Goal: Information Seeking & Learning: Learn about a topic

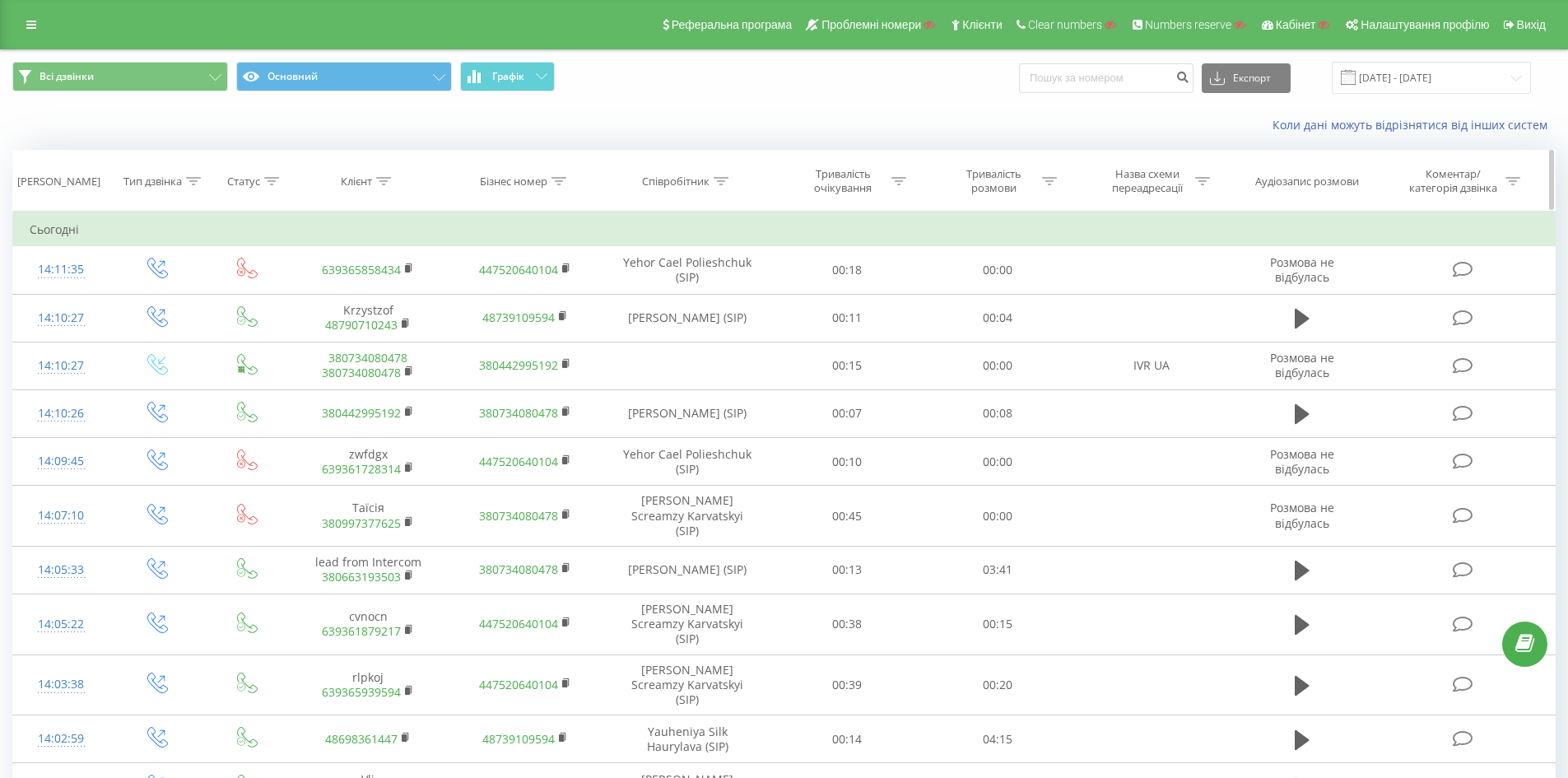
click at [189, 187] on div at bounding box center [193, 182] width 15 height 14
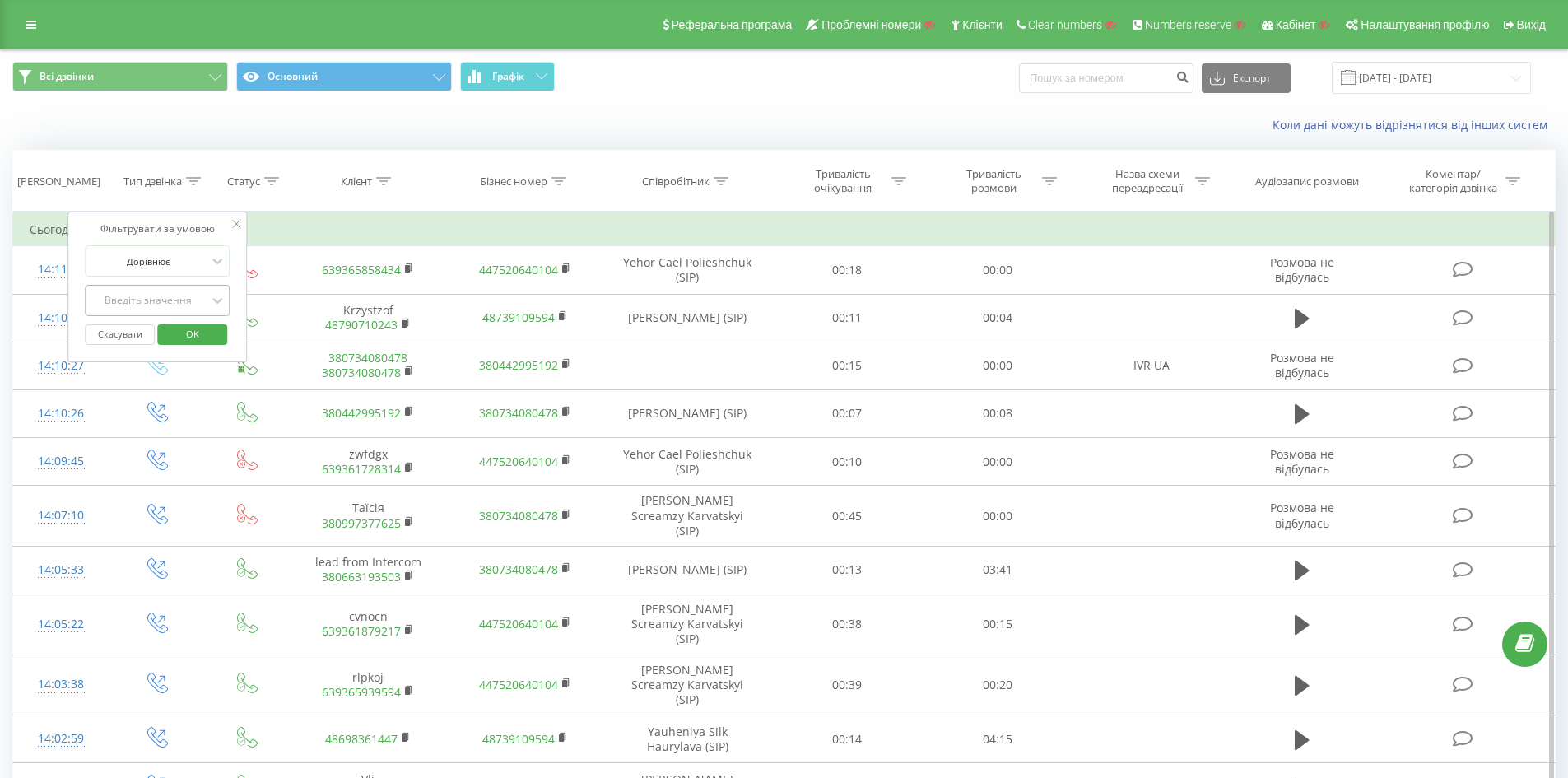
click at [190, 306] on div "Введіть значення" at bounding box center [148, 300] width 117 height 13
click at [199, 177] on icon at bounding box center [194, 181] width 15 height 8
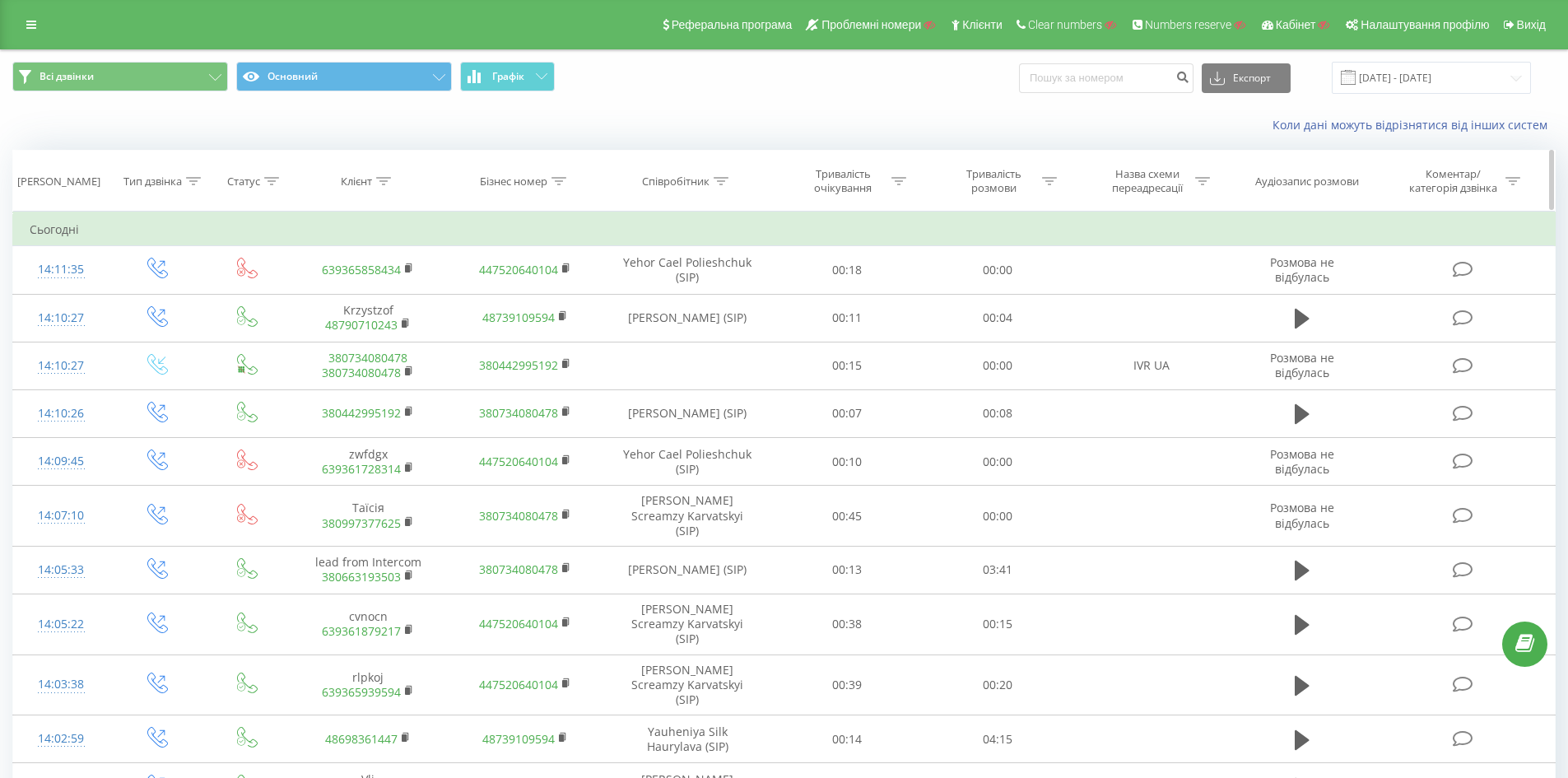
click at [277, 175] on div at bounding box center [271, 182] width 15 height 14
click at [276, 182] on icon at bounding box center [271, 181] width 15 height 8
click at [143, 83] on button "Всі дзвінки" at bounding box center [120, 77] width 216 height 30
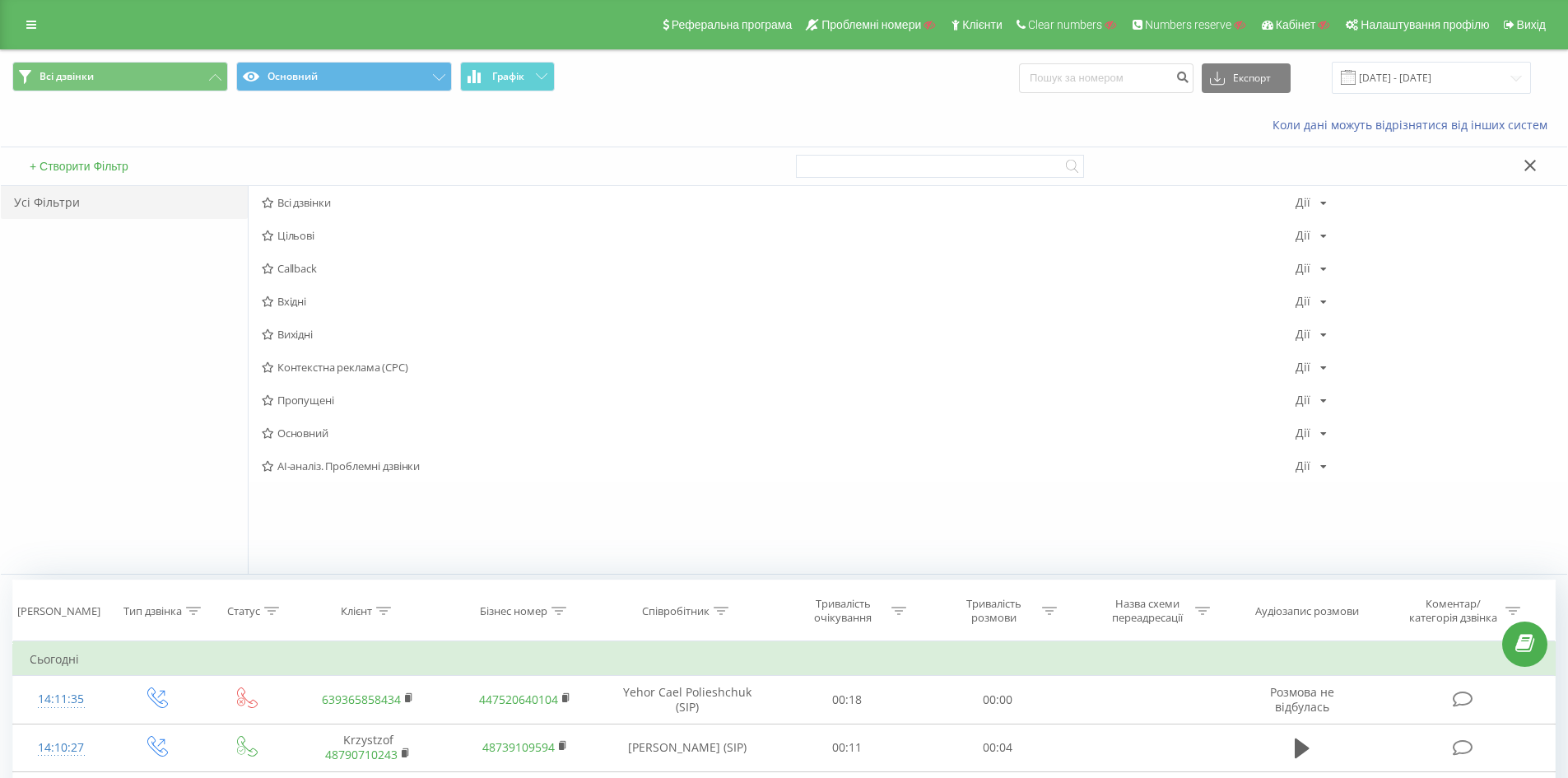
click at [78, 169] on button "+ Створити Фільтр" at bounding box center [78, 166] width 108 height 15
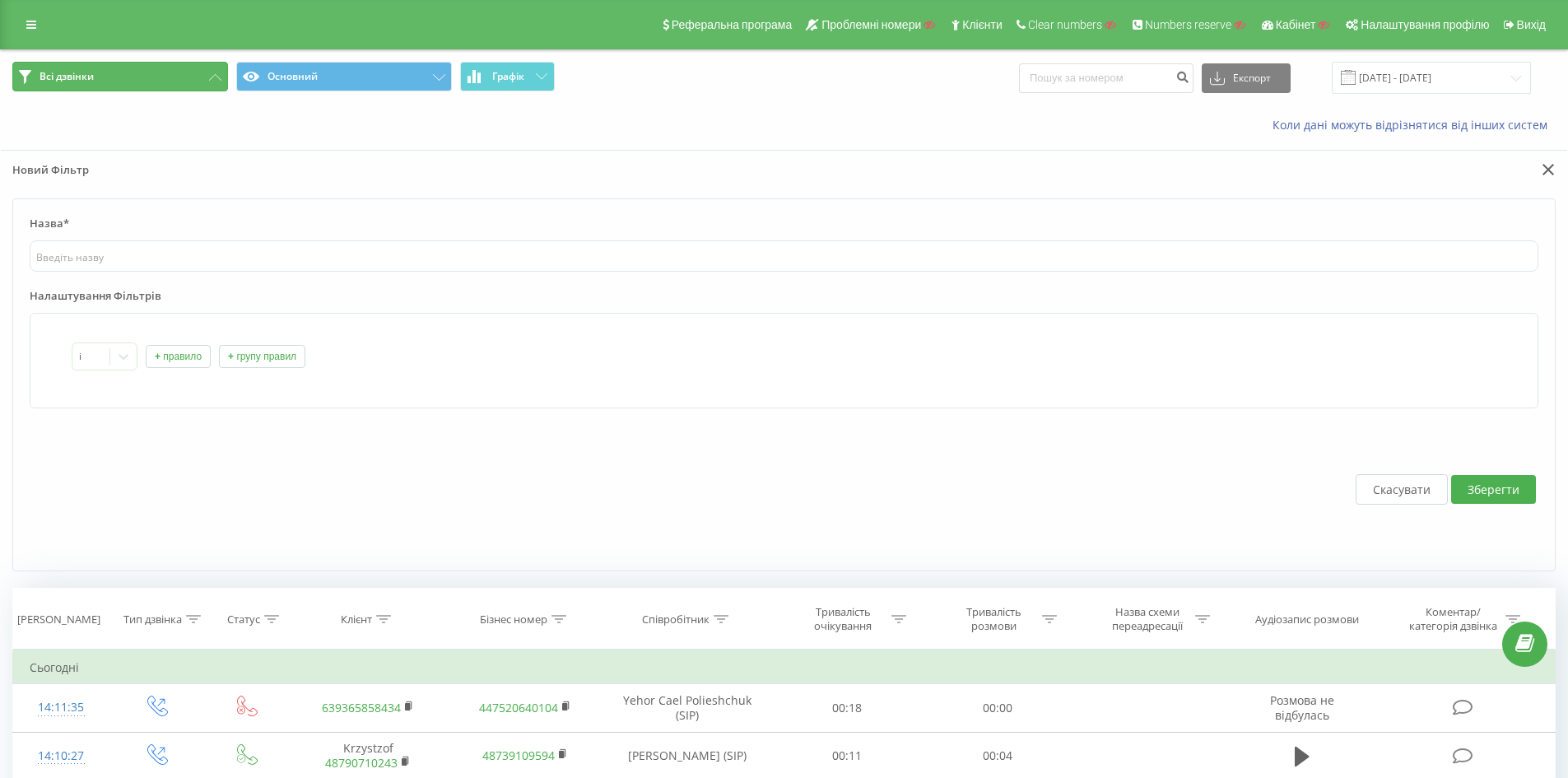
click at [186, 81] on button "Всі дзвінки" at bounding box center [120, 77] width 216 height 30
click at [216, 77] on icon at bounding box center [215, 77] width 12 height 6
click at [1401, 489] on button "Скасувати" at bounding box center [1401, 489] width 93 height 31
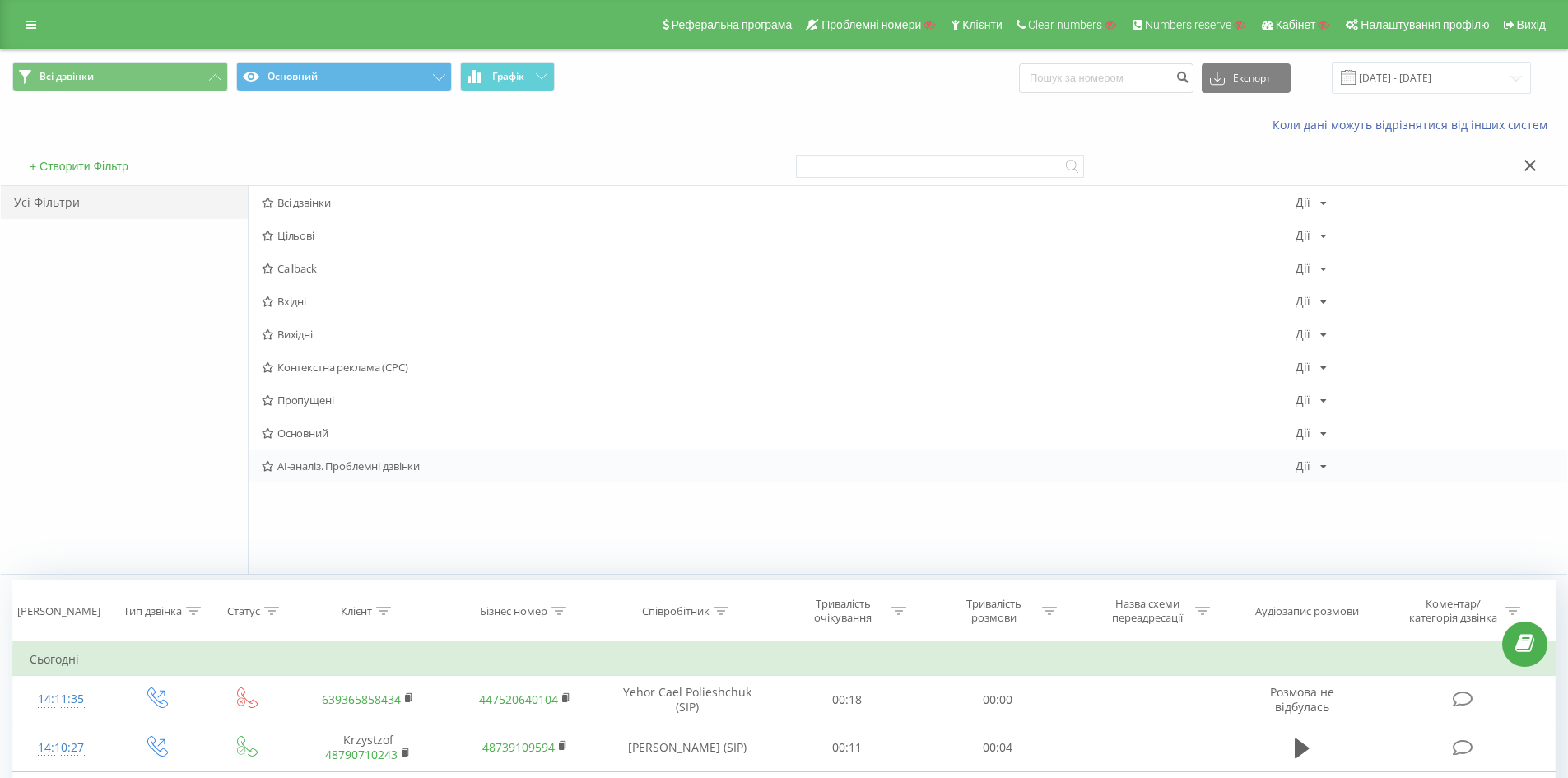
click at [268, 473] on div "AI-аналіз. Проблемні дзвінки Дії Редагувати Копіювати Видалити За замовчуванням…" at bounding box center [908, 465] width 1319 height 33
click at [420, 72] on button "Основний" at bounding box center [344, 77] width 216 height 30
click at [269, 367] on icon at bounding box center [268, 367] width 12 height 11
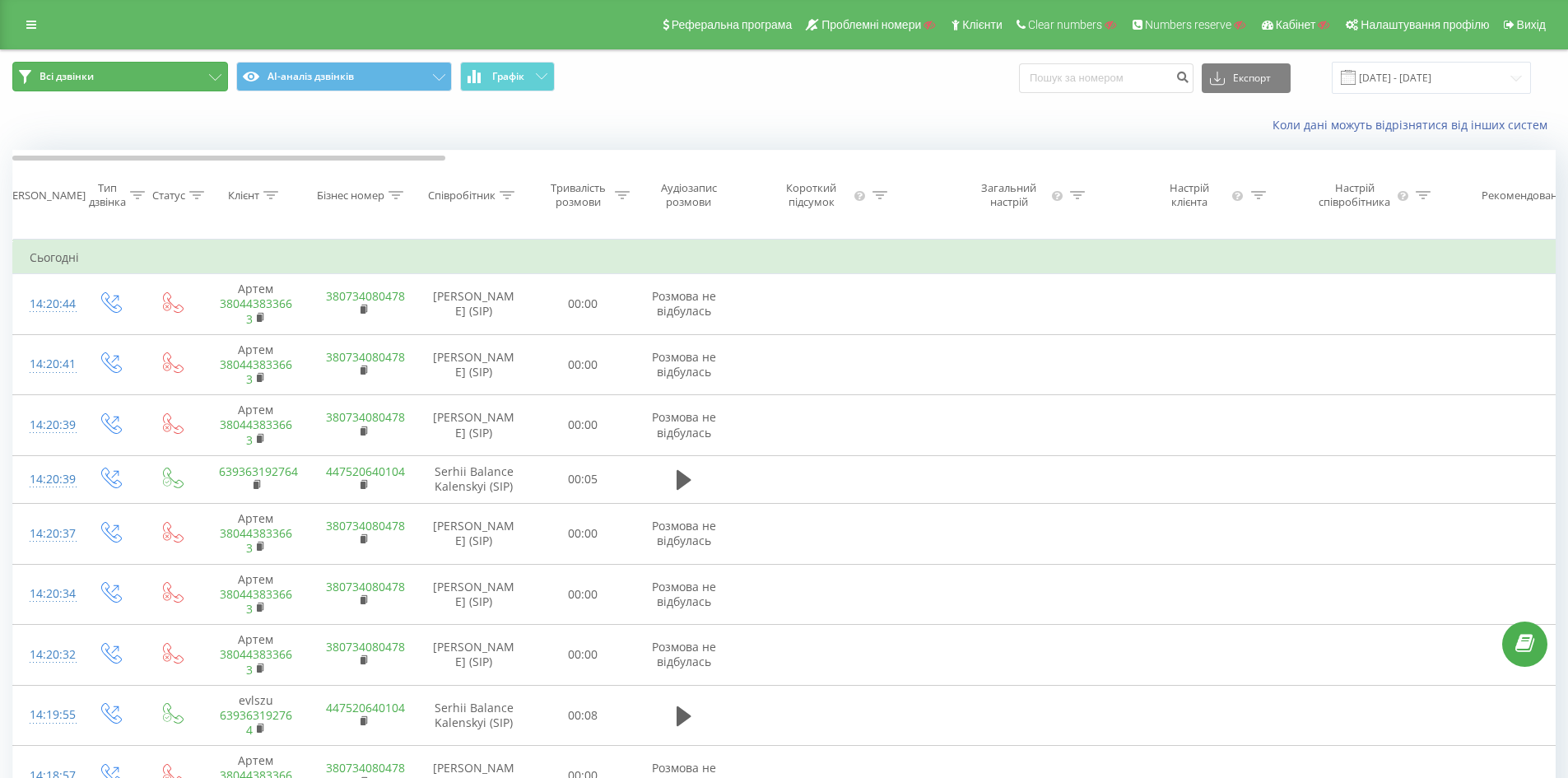
click at [195, 66] on button "Всі дзвінки" at bounding box center [120, 77] width 216 height 30
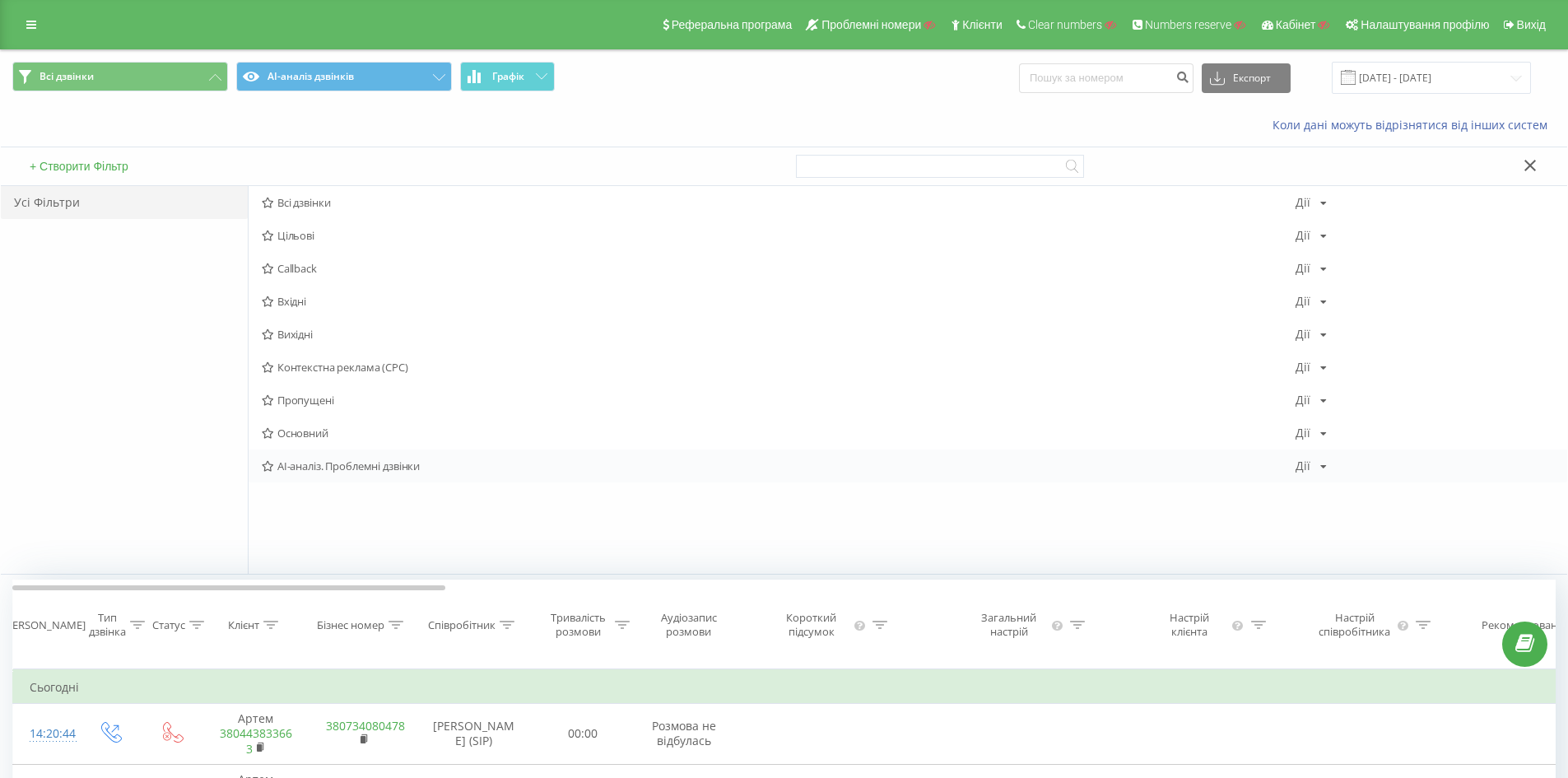
click at [269, 471] on icon at bounding box center [268, 466] width 12 height 11
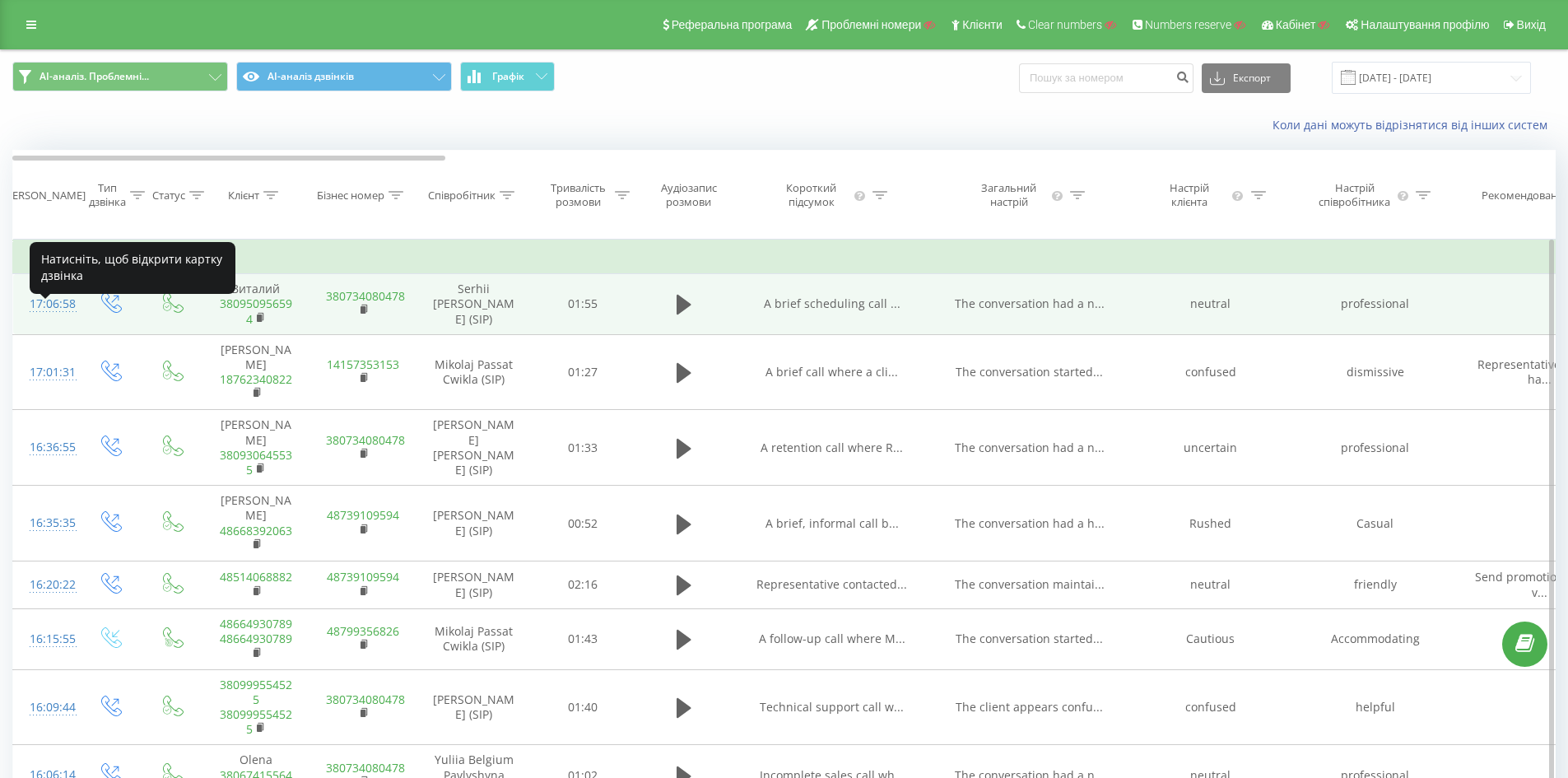
click at [57, 319] on div "17:06:58" at bounding box center [46, 304] width 33 height 32
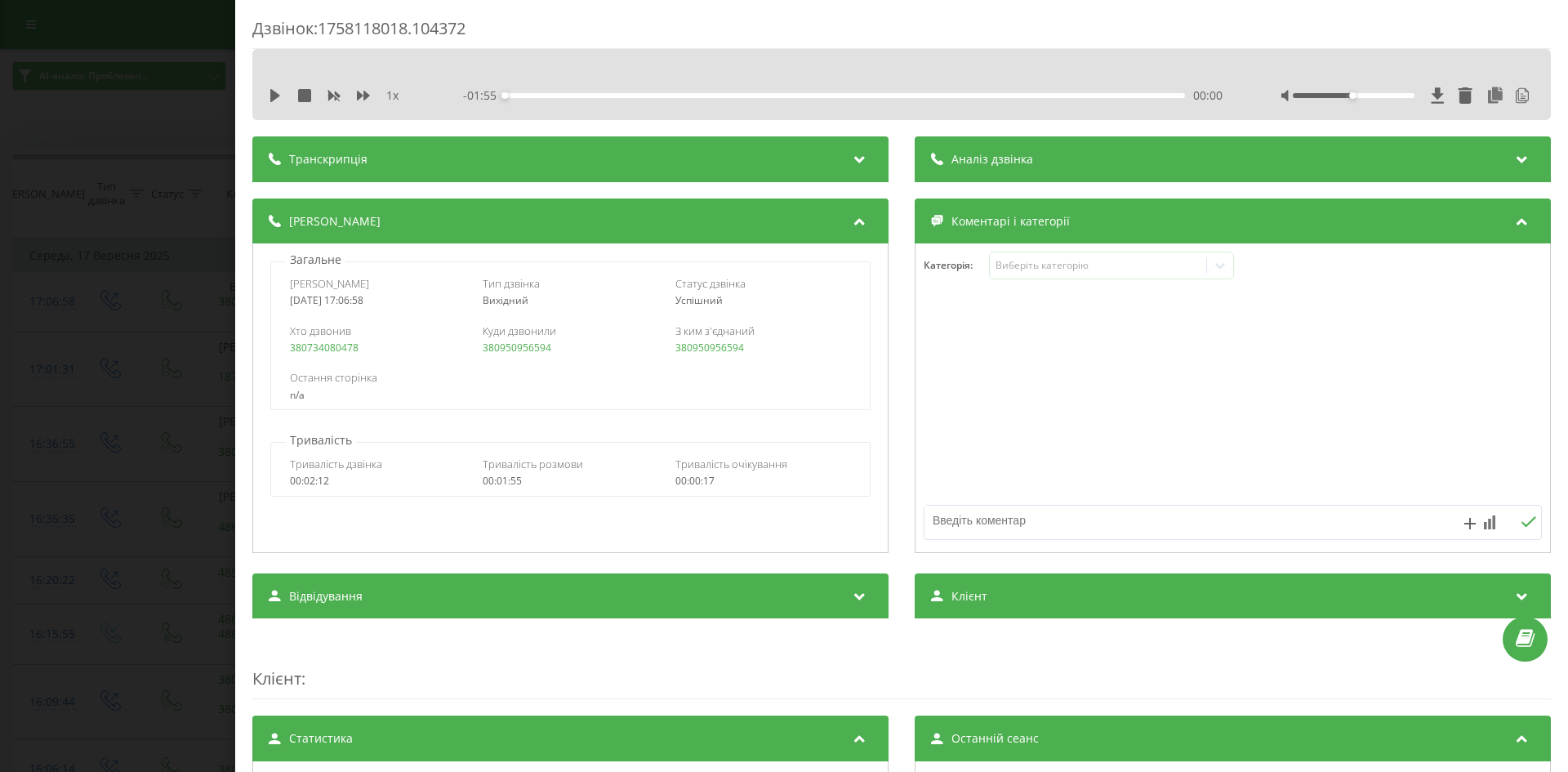
click at [868, 161] on div "Транскрипція" at bounding box center [571, 159] width 637 height 45
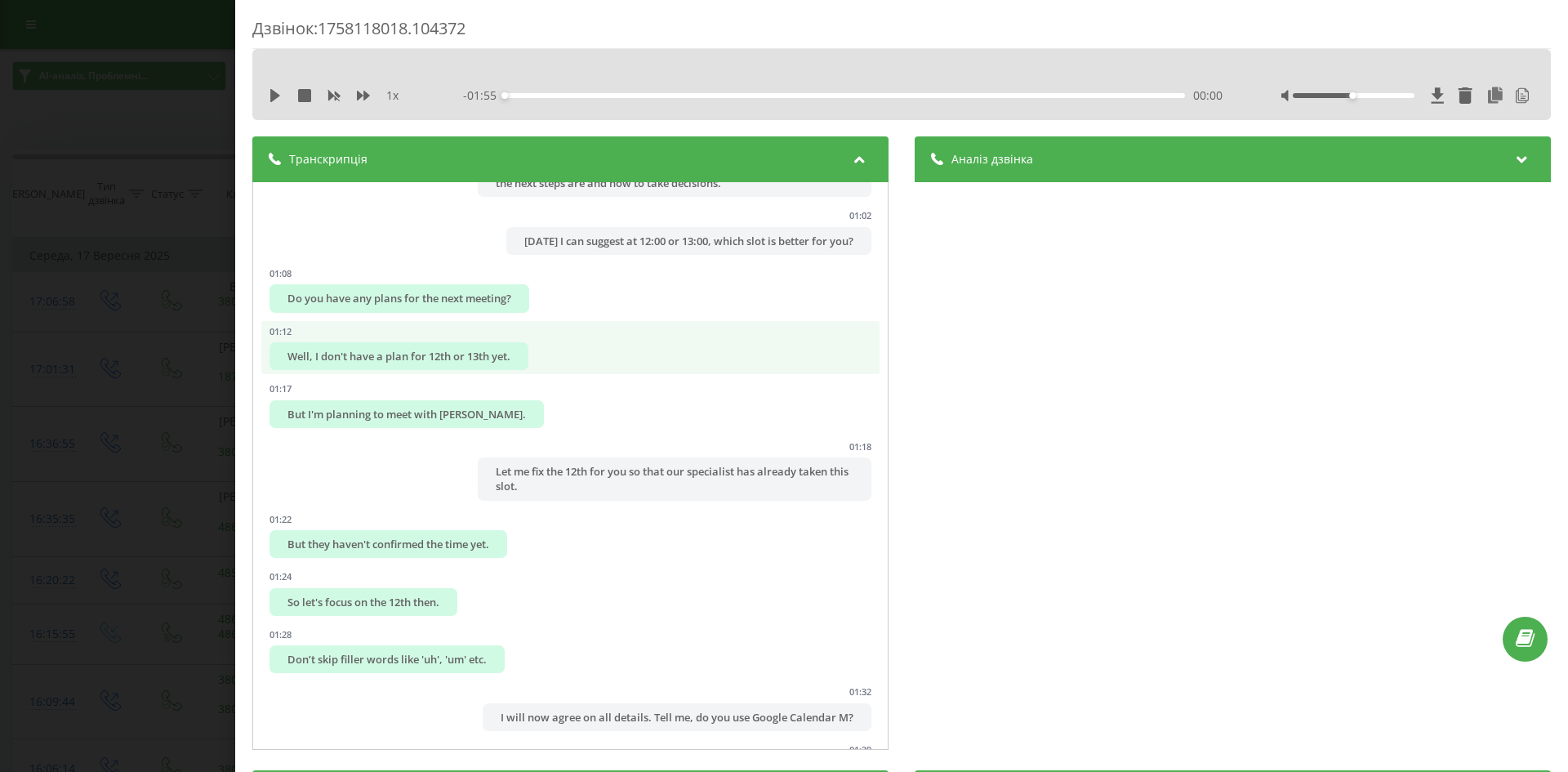
scroll to position [653, 0]
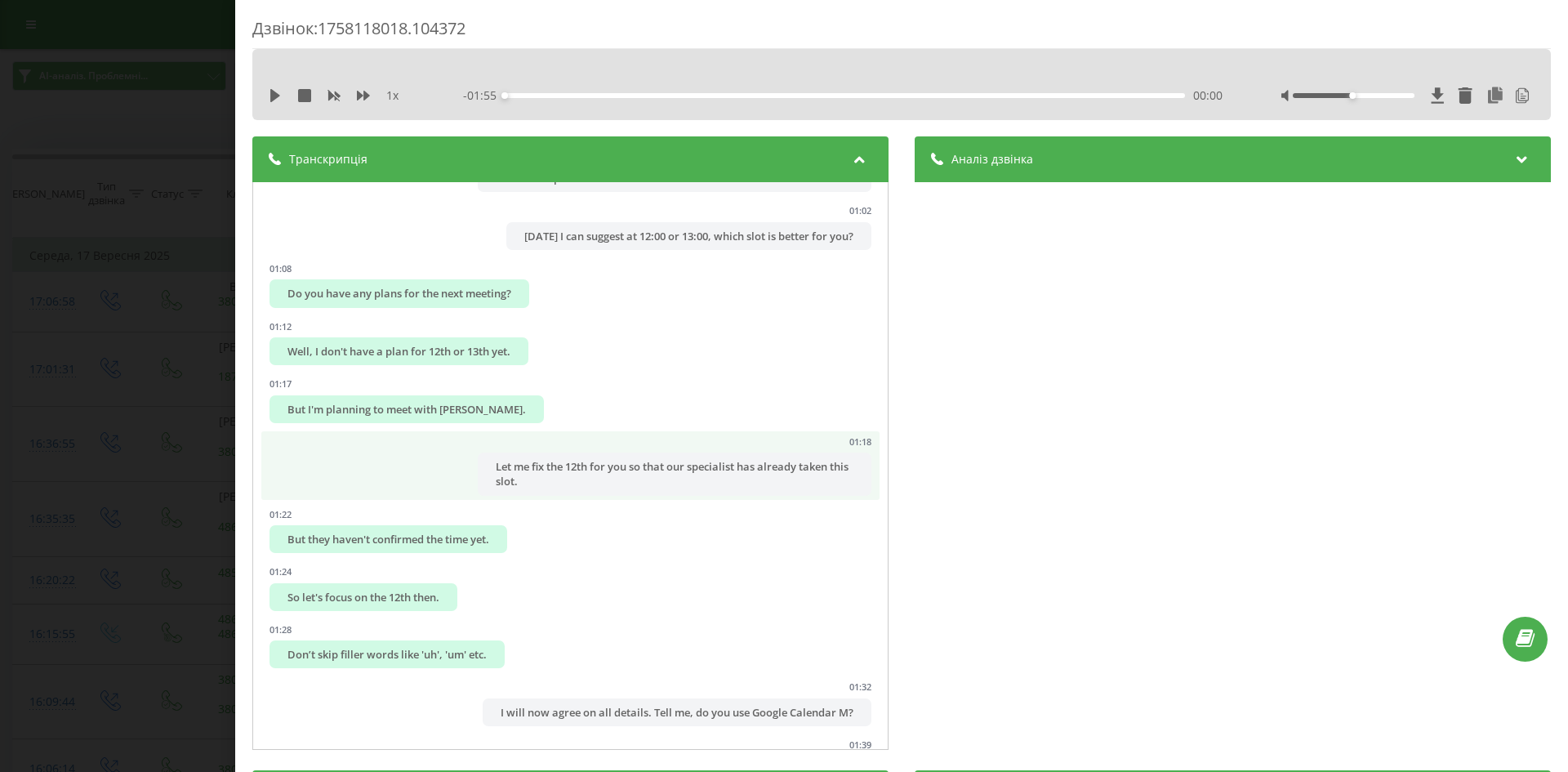
click at [564, 493] on div "Let me fix the 12th for you so that our specialist has already taken this slot." at bounding box center [674, 473] width 394 height 43
click at [643, 486] on div "Let me fix the 12th for you so that our specialist has already taken this slot." at bounding box center [674, 473] width 394 height 43
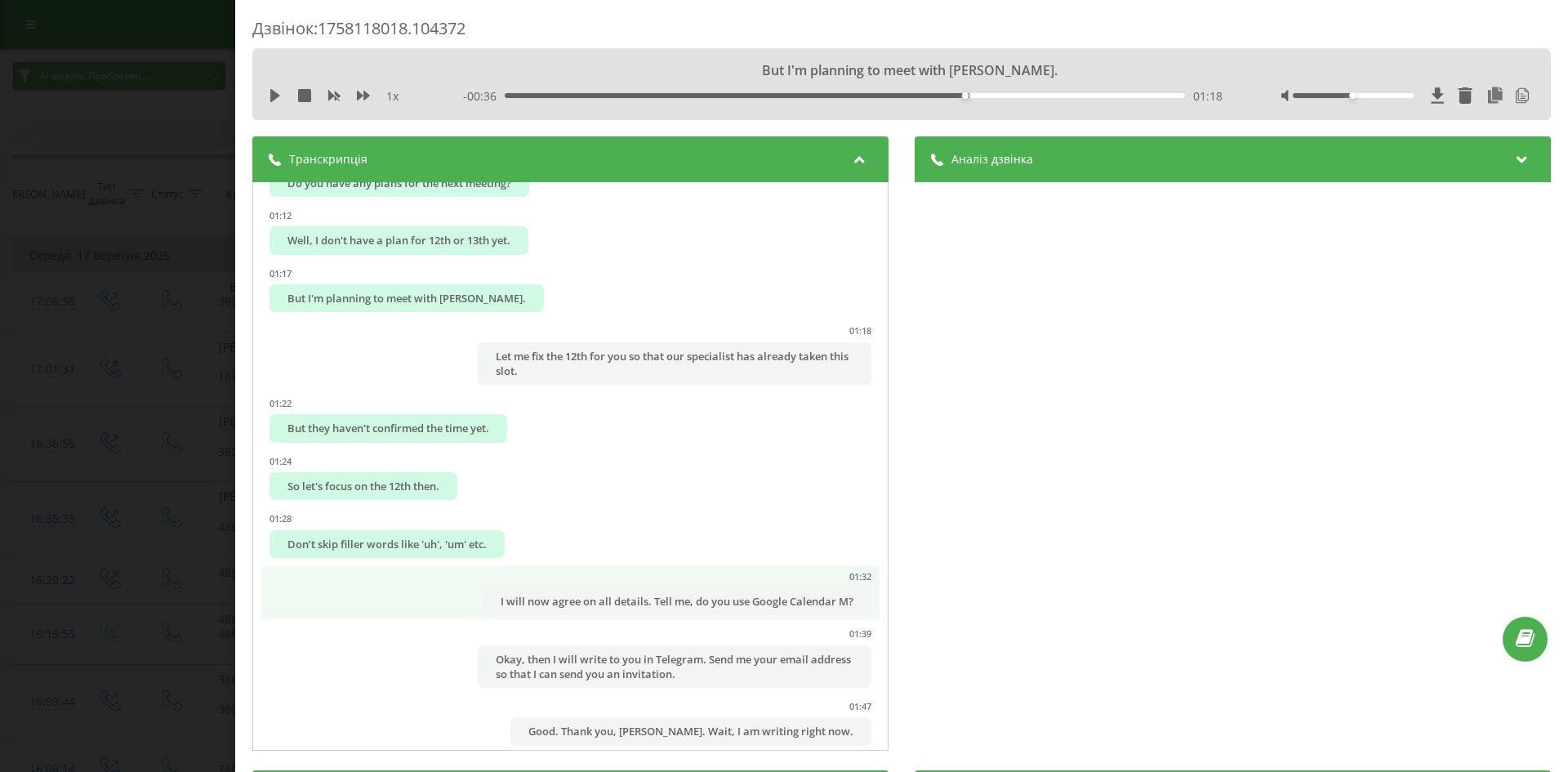
scroll to position [735, 0]
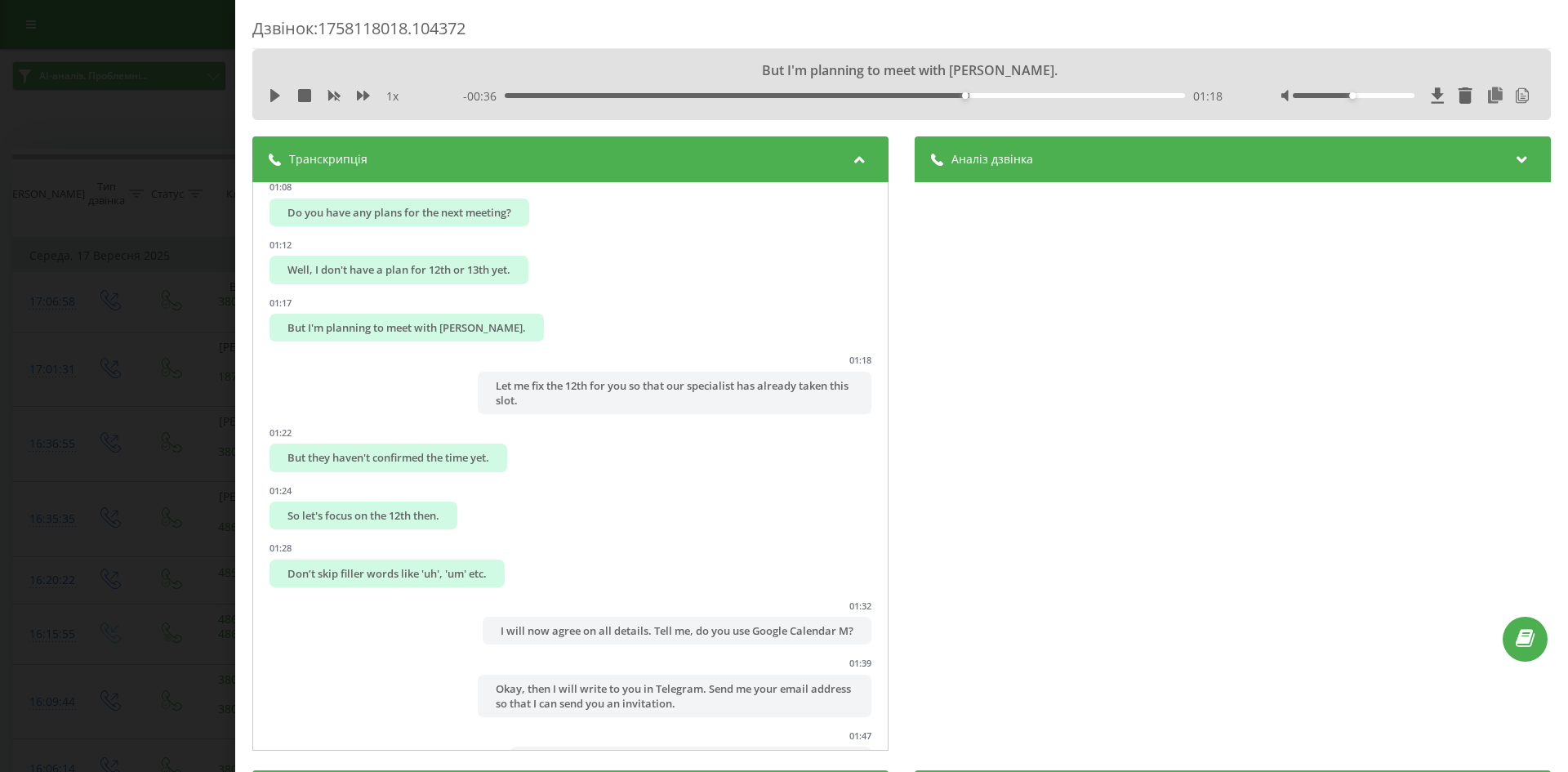
click at [1319, 168] on div "Аналіз дзвінка" at bounding box center [1233, 159] width 637 height 45
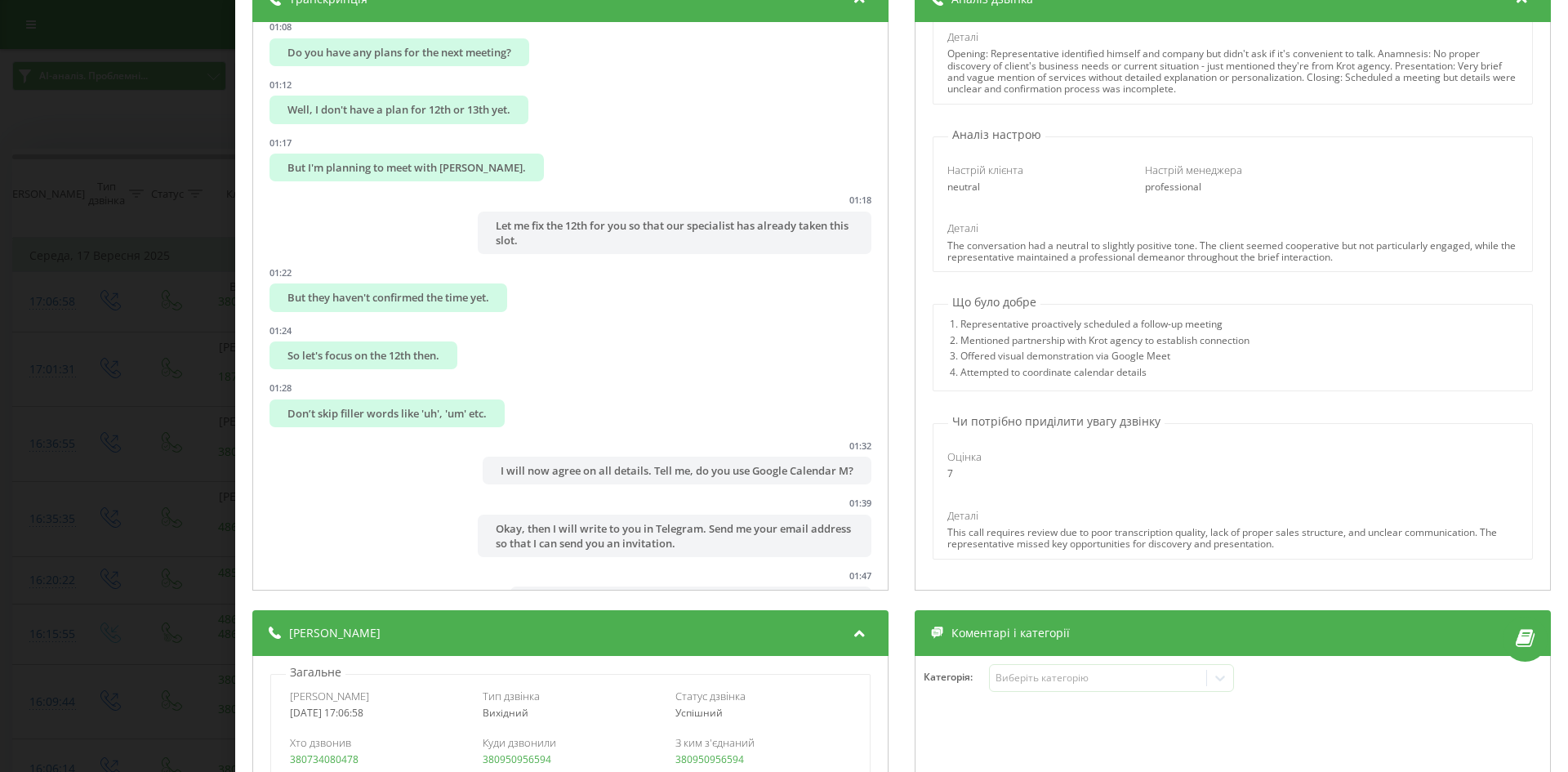
scroll to position [163, 0]
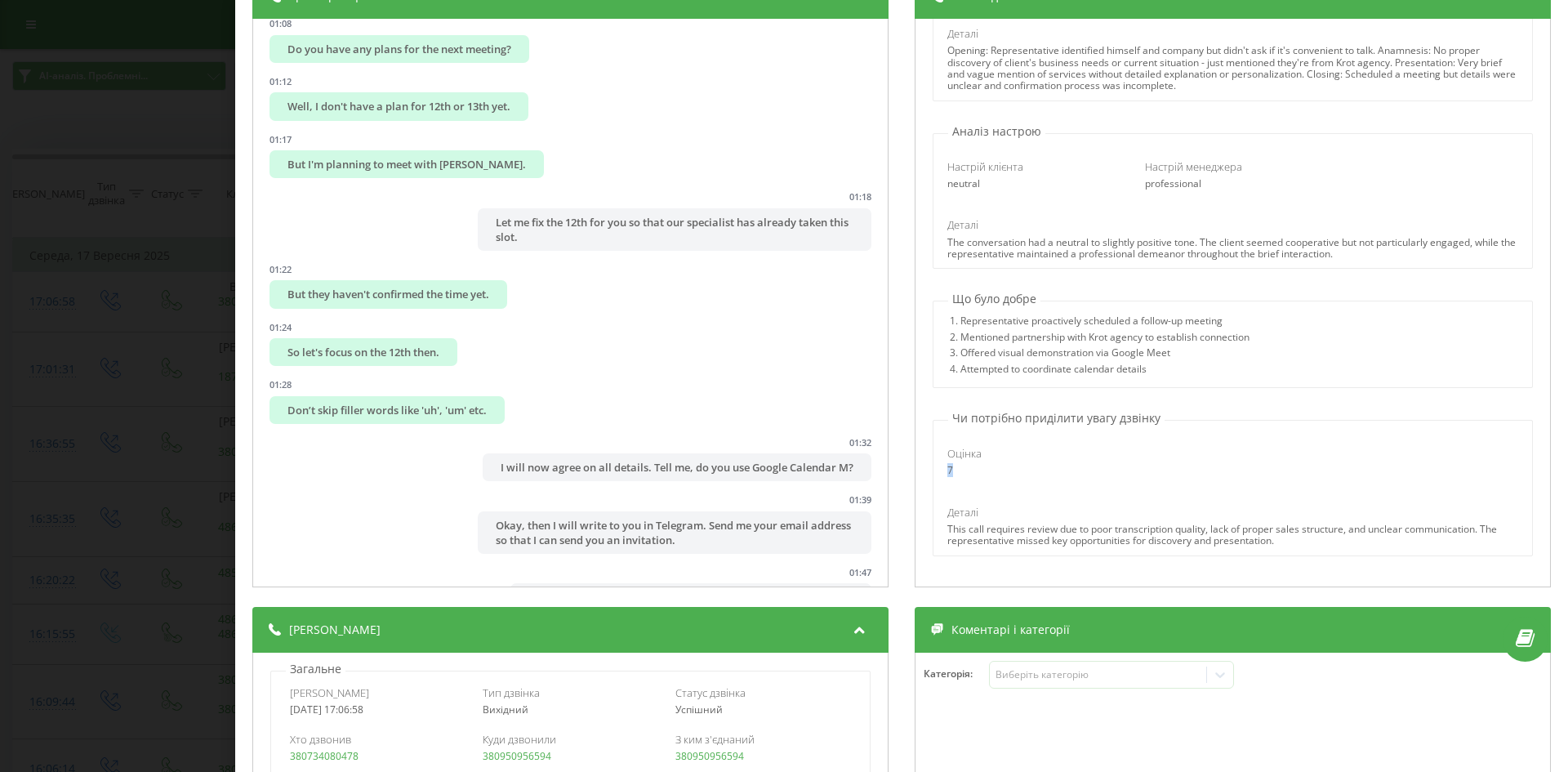
drag, startPoint x: 955, startPoint y: 474, endPoint x: 938, endPoint y: 466, distance: 18.8
click at [938, 466] on div "Оцінка 7" at bounding box center [1035, 461] width 198 height 31
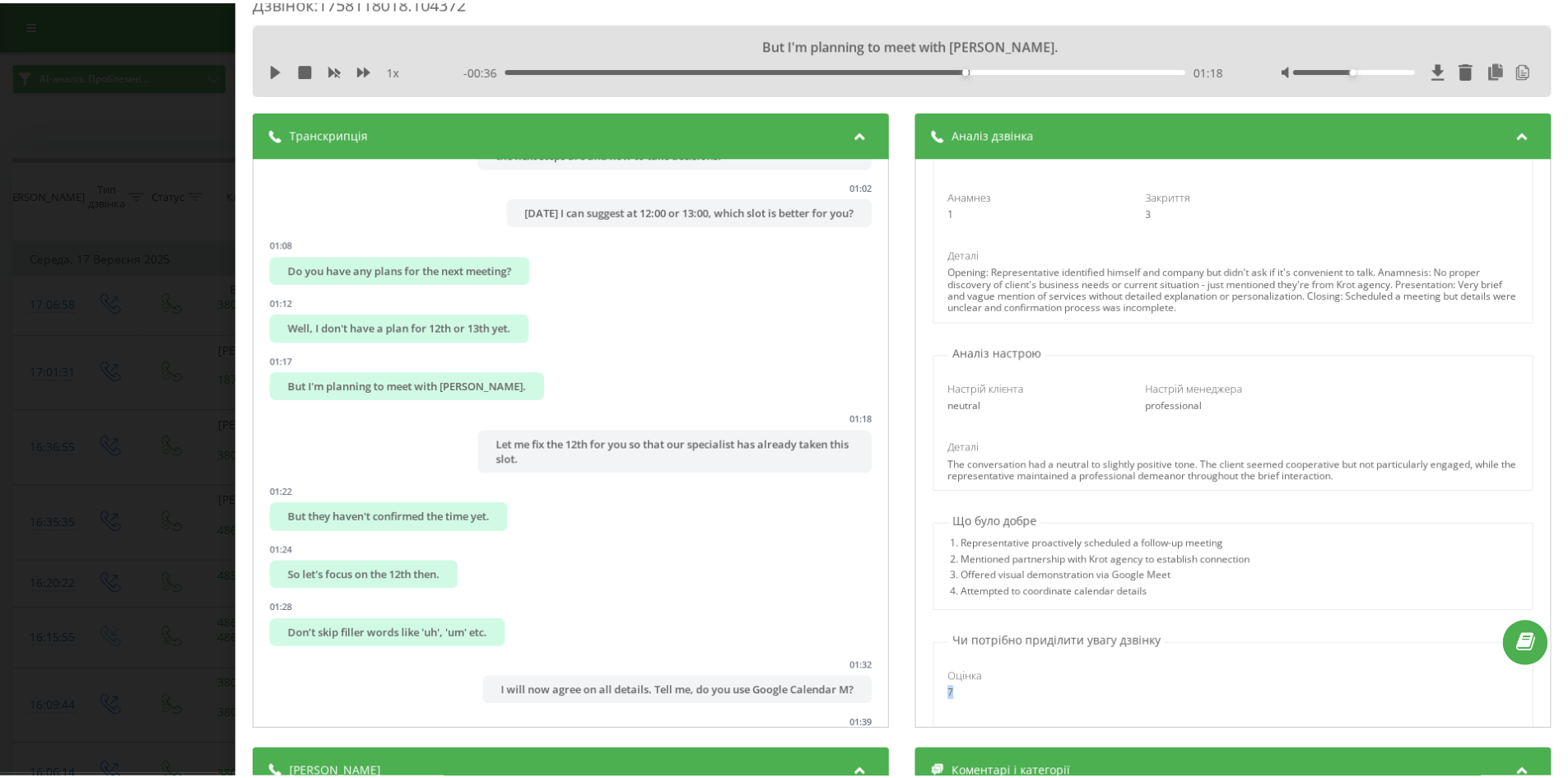
scroll to position [0, 0]
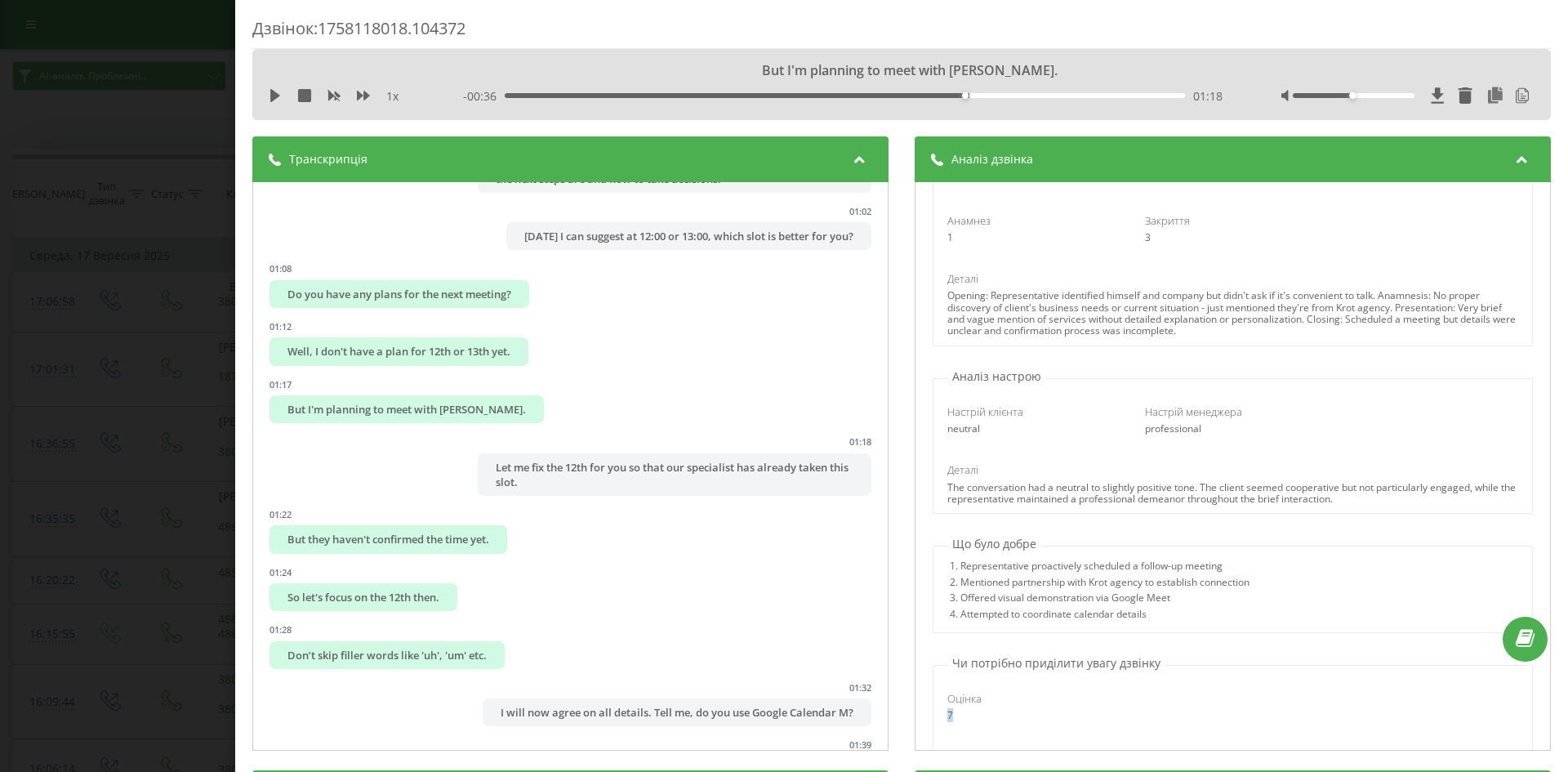
click at [175, 280] on div "Дзвінок : 1758118018.104372 But I'm planning to meet with Krot. 1 x - 00:36 01:…" at bounding box center [784, 386] width 1568 height 772
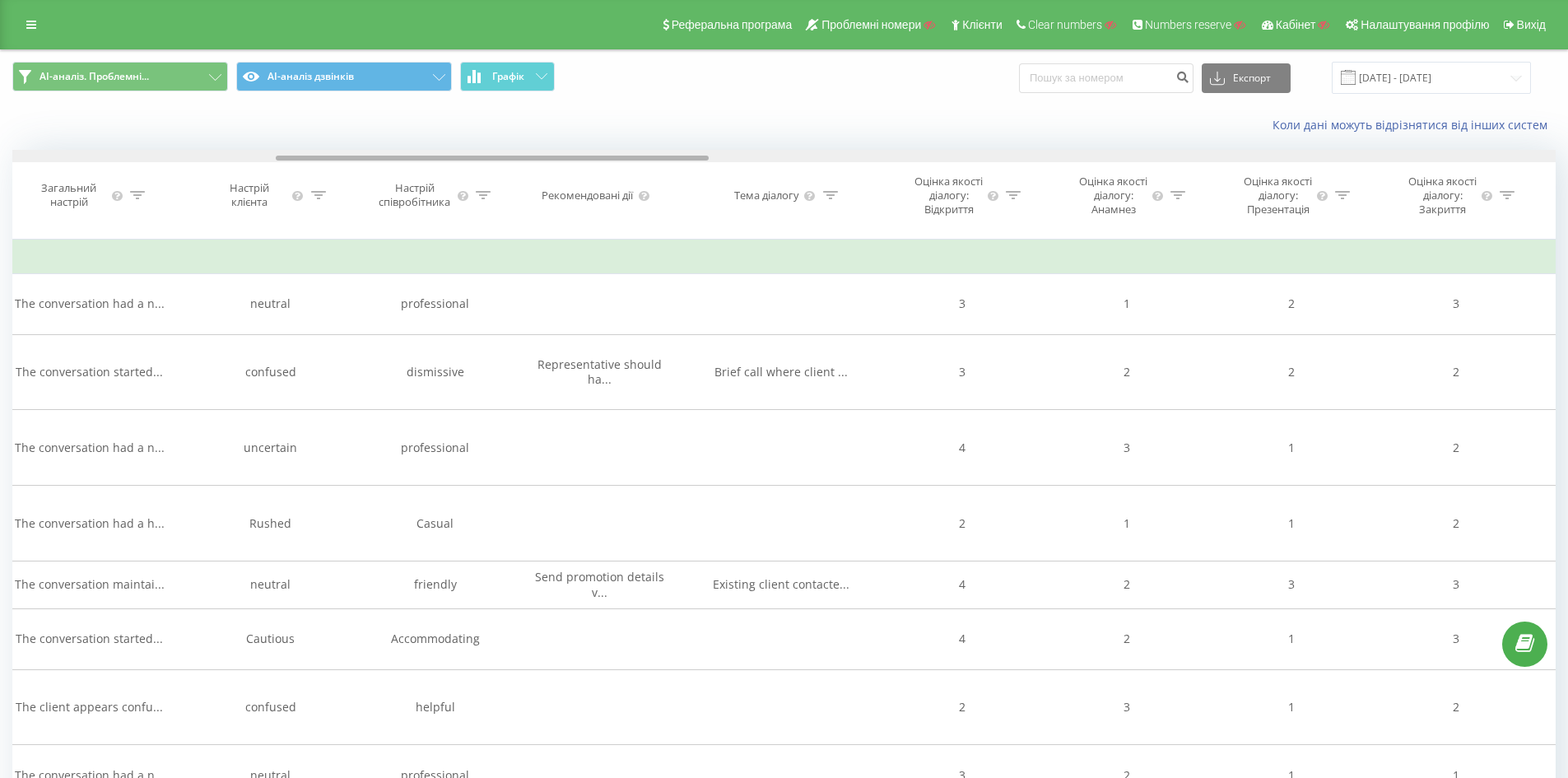
drag, startPoint x: 450, startPoint y: 157, endPoint x: 702, endPoint y: 131, distance: 253.3
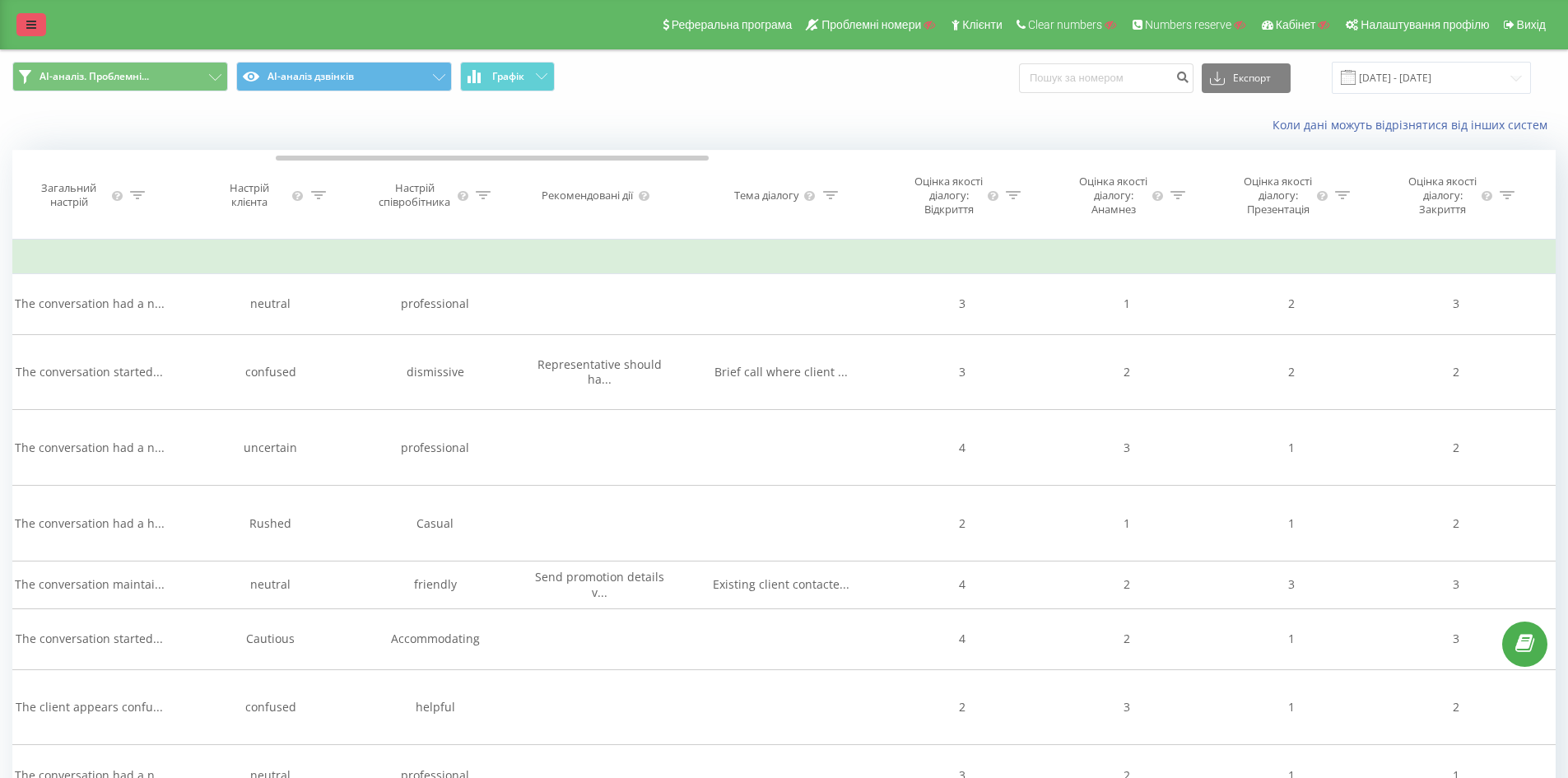
click at [31, 32] on link at bounding box center [32, 25] width 30 height 23
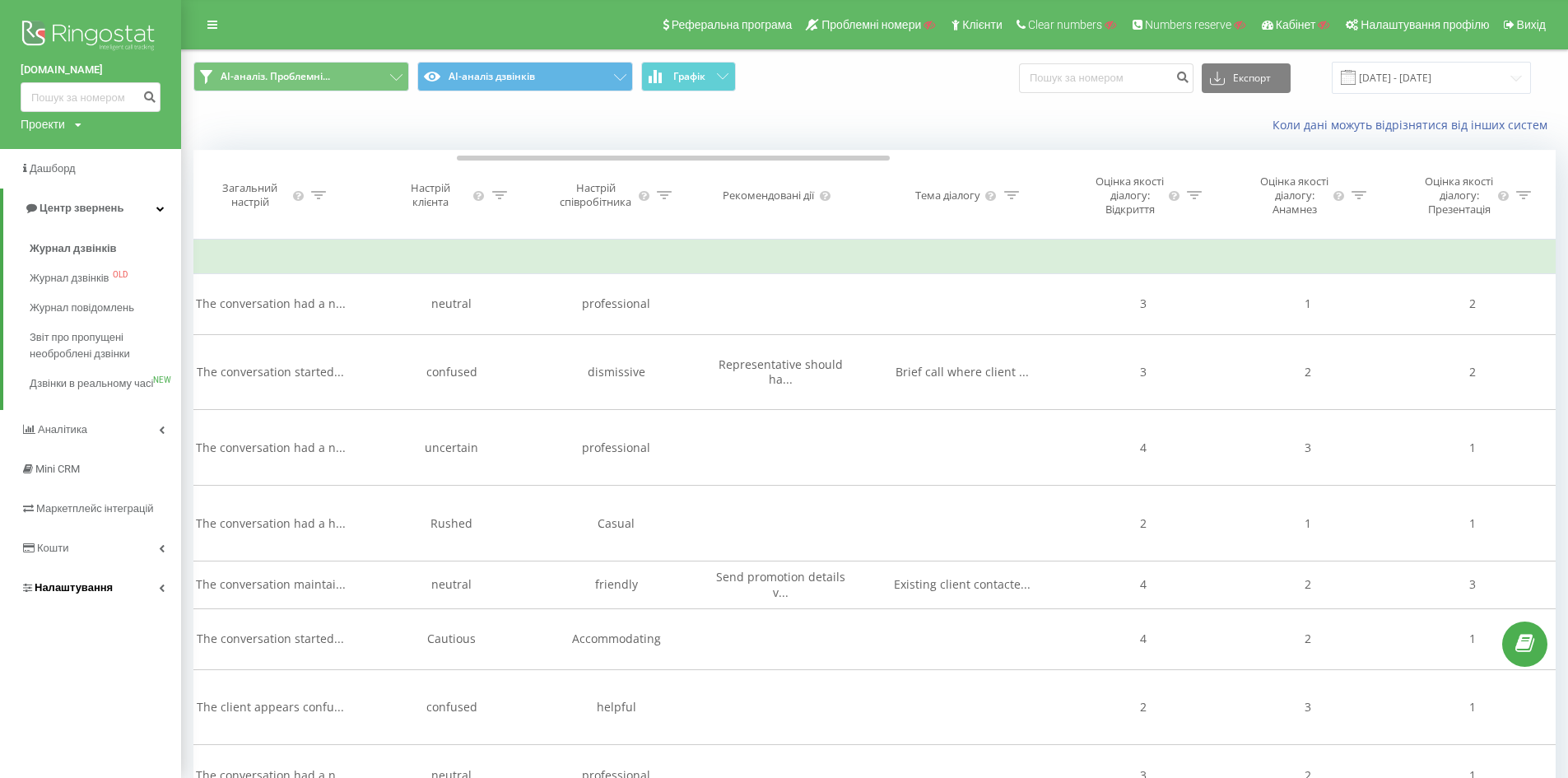
click at [160, 599] on link "Налаштування" at bounding box center [91, 588] width 182 height 40
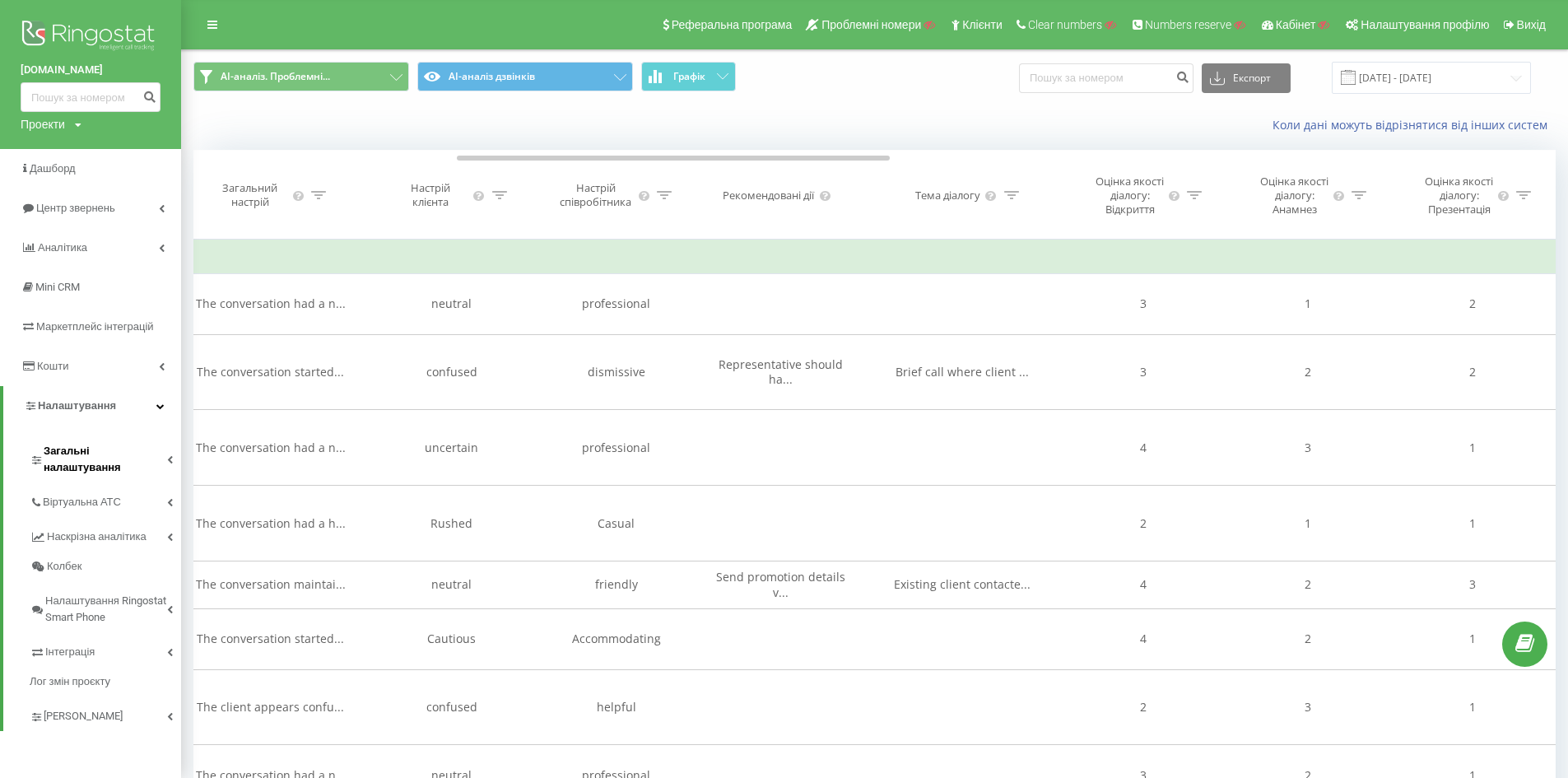
click at [167, 456] on icon at bounding box center [170, 459] width 6 height 8
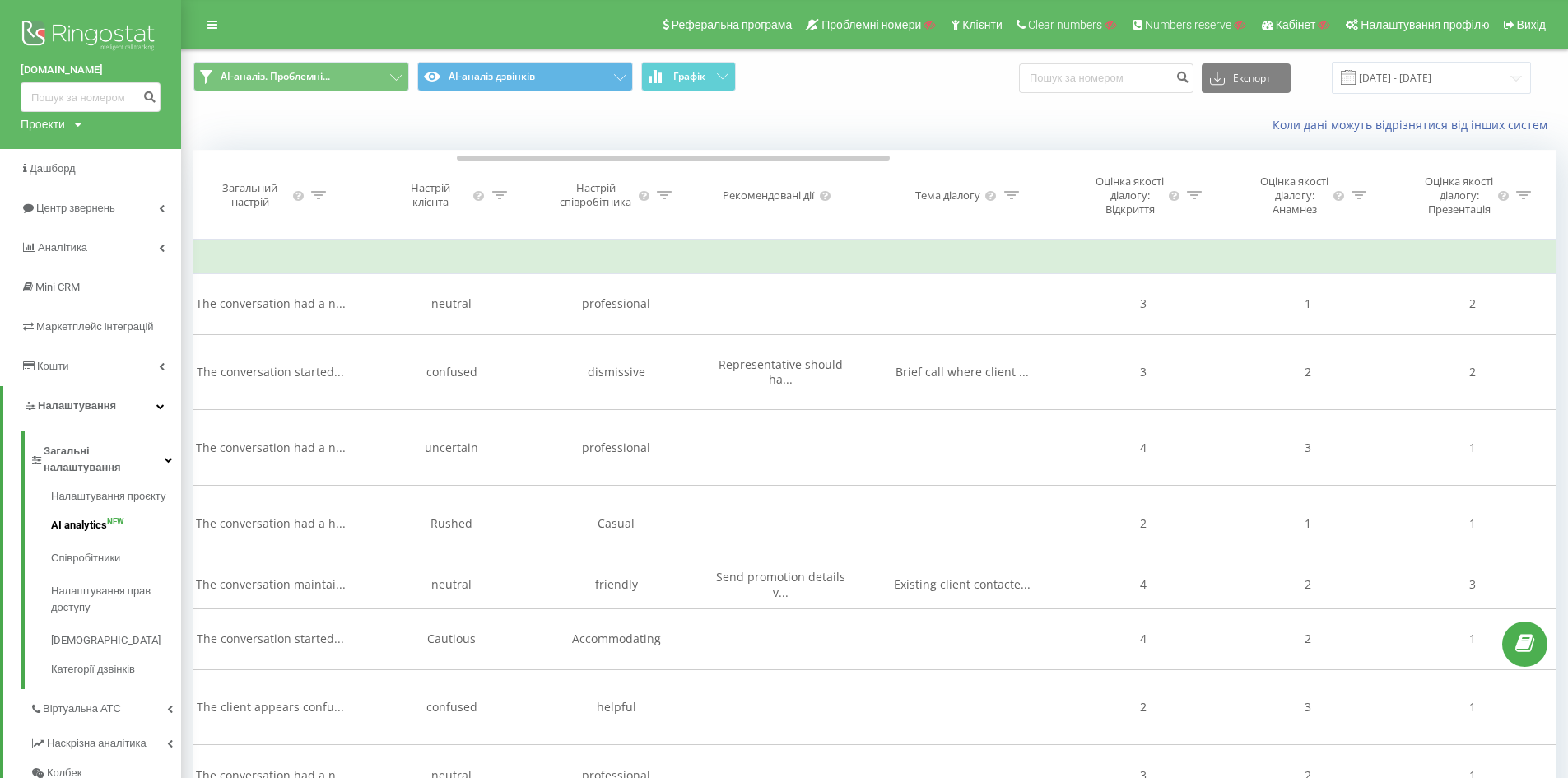
click at [106, 517] on span "AI analytics" at bounding box center [79, 525] width 56 height 17
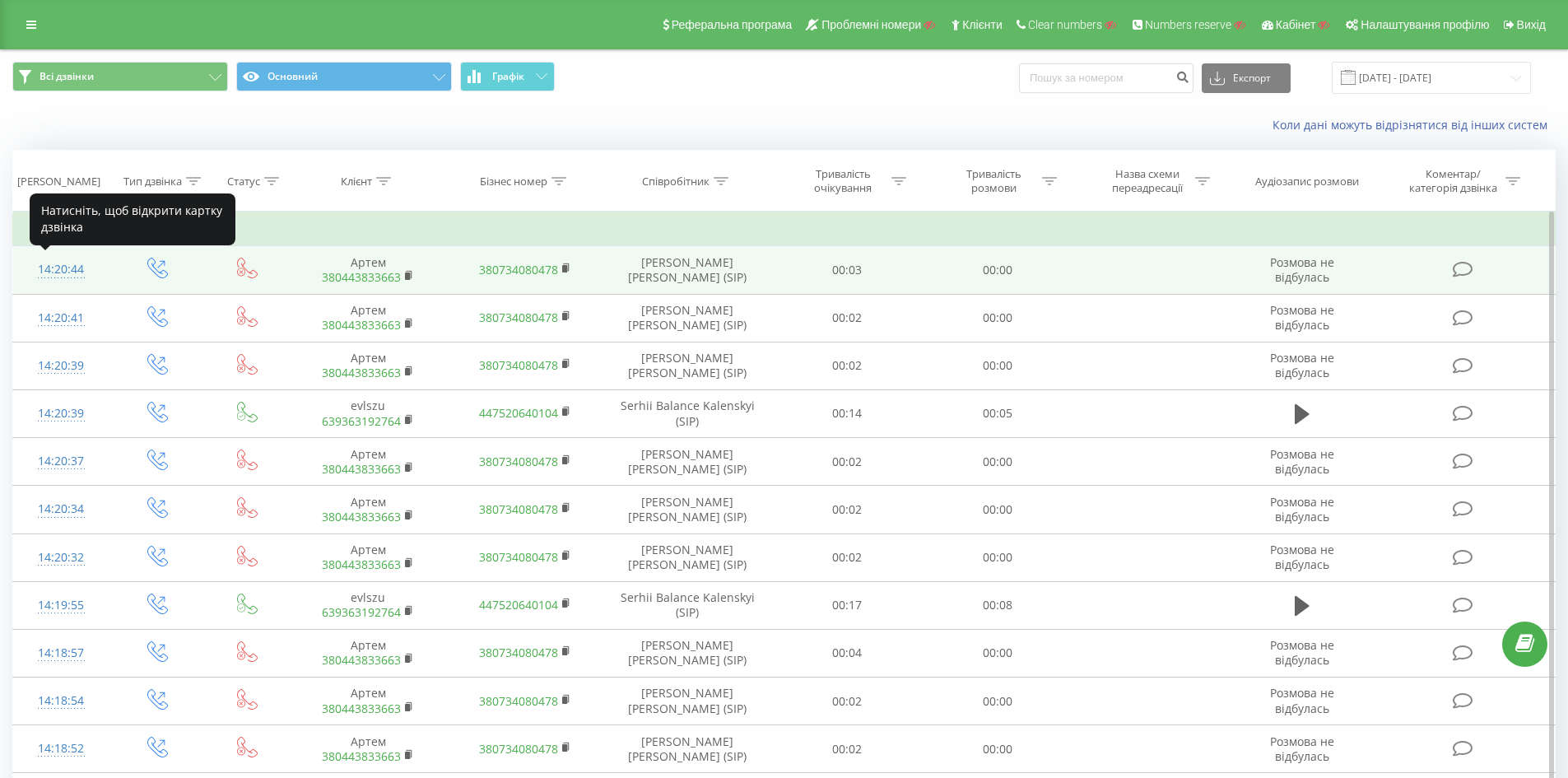
click at [56, 264] on div "14:20:44" at bounding box center [62, 270] width 63 height 32
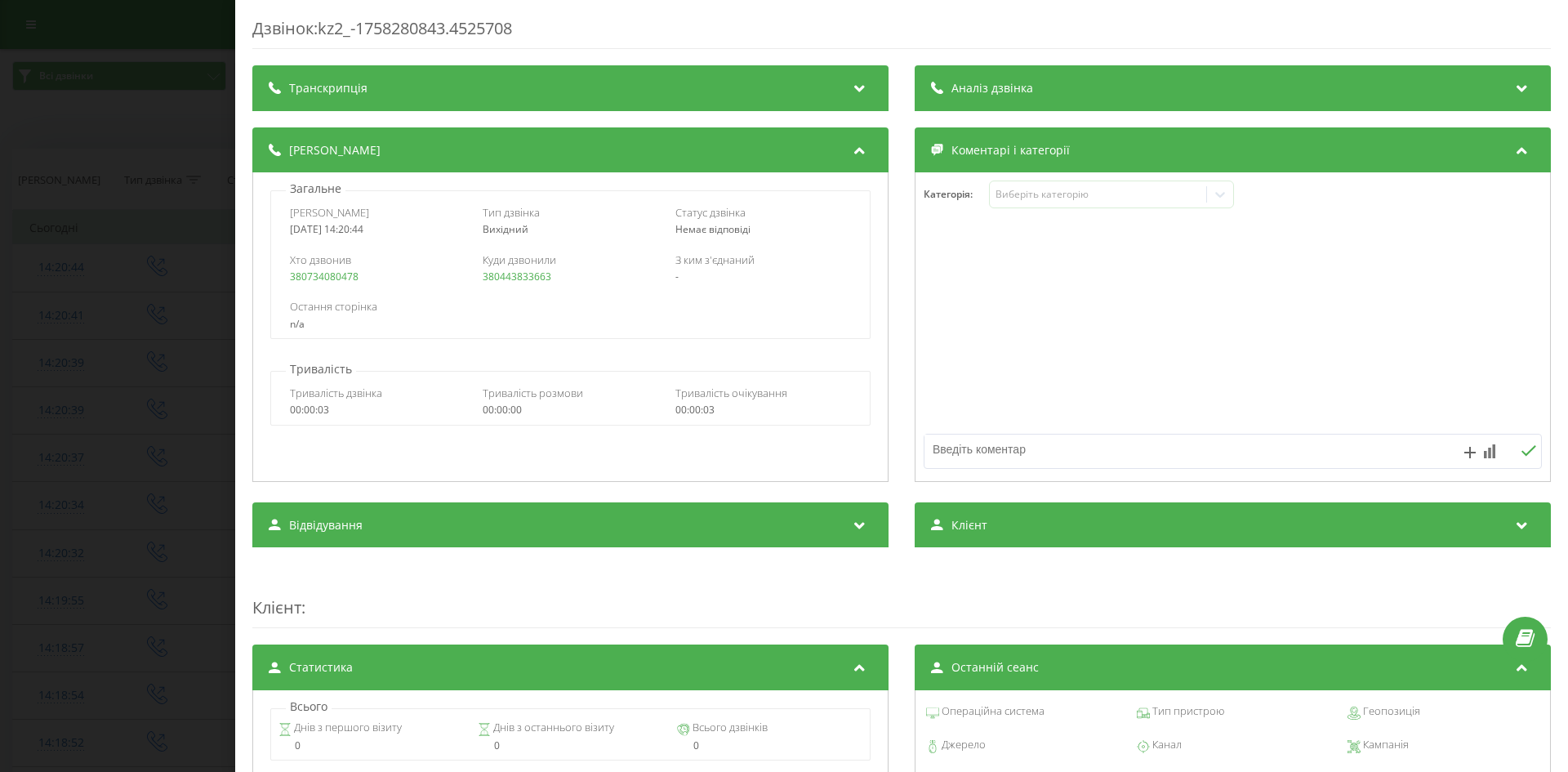
click at [1515, 77] on div "Аналіз дзвінка" at bounding box center [1233, 88] width 637 height 45
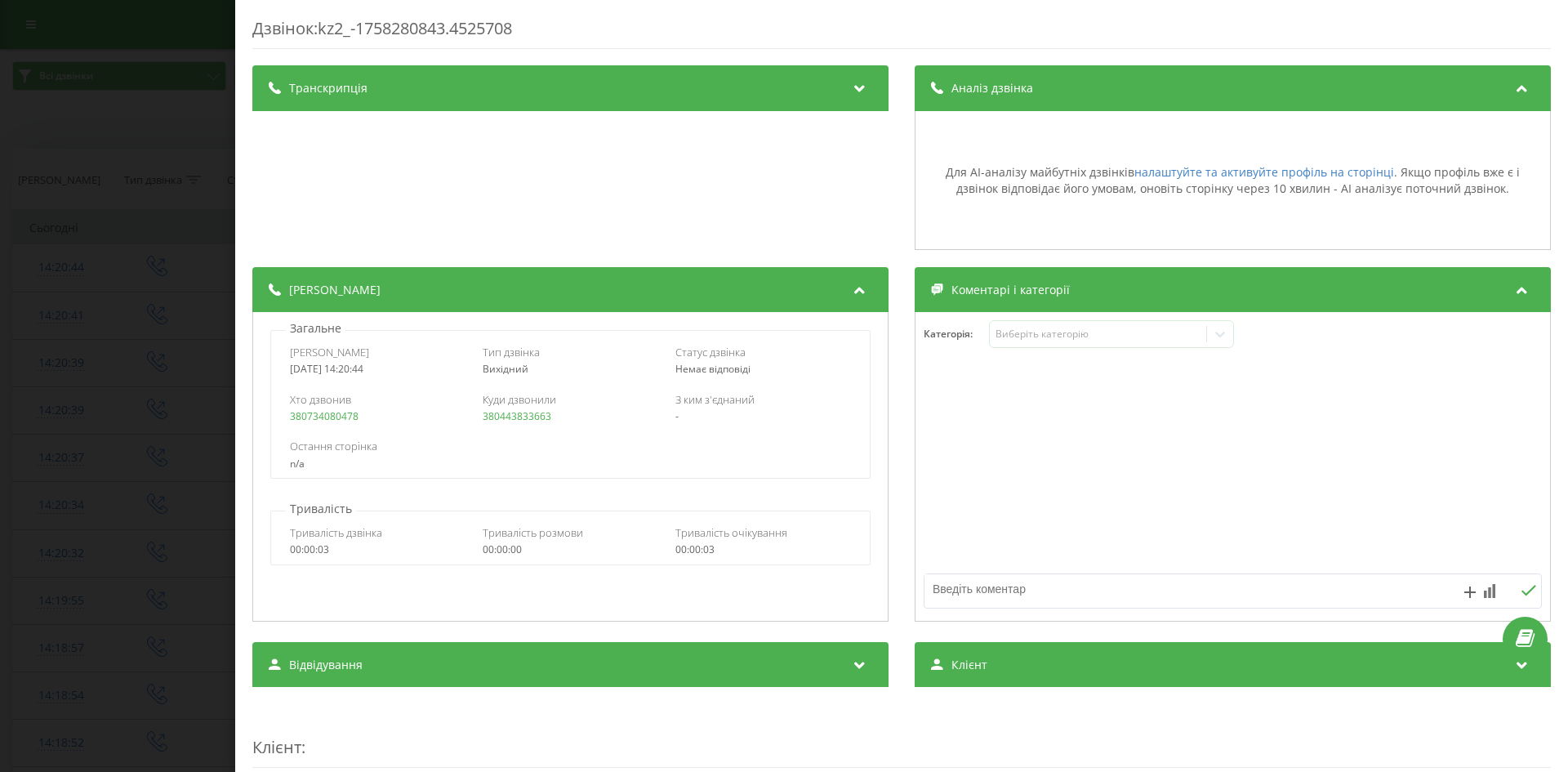
click at [136, 233] on div "Дзвінок : kz2_-1758280843.4525708 Транскрипція Для AI-аналізу майбутніх дзвінкі…" at bounding box center [784, 386] width 1568 height 772
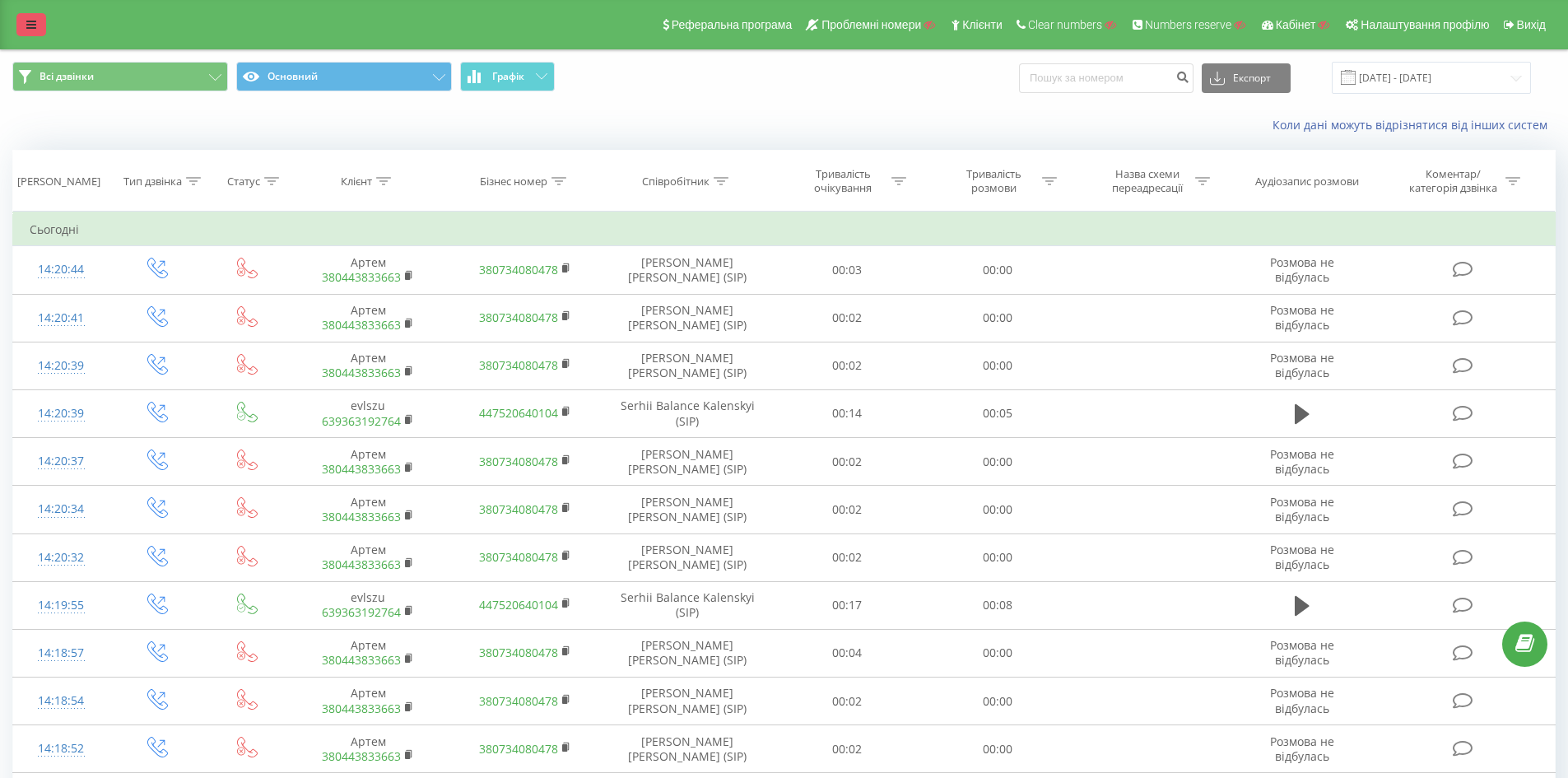
click at [35, 24] on icon at bounding box center [31, 24] width 10 height 11
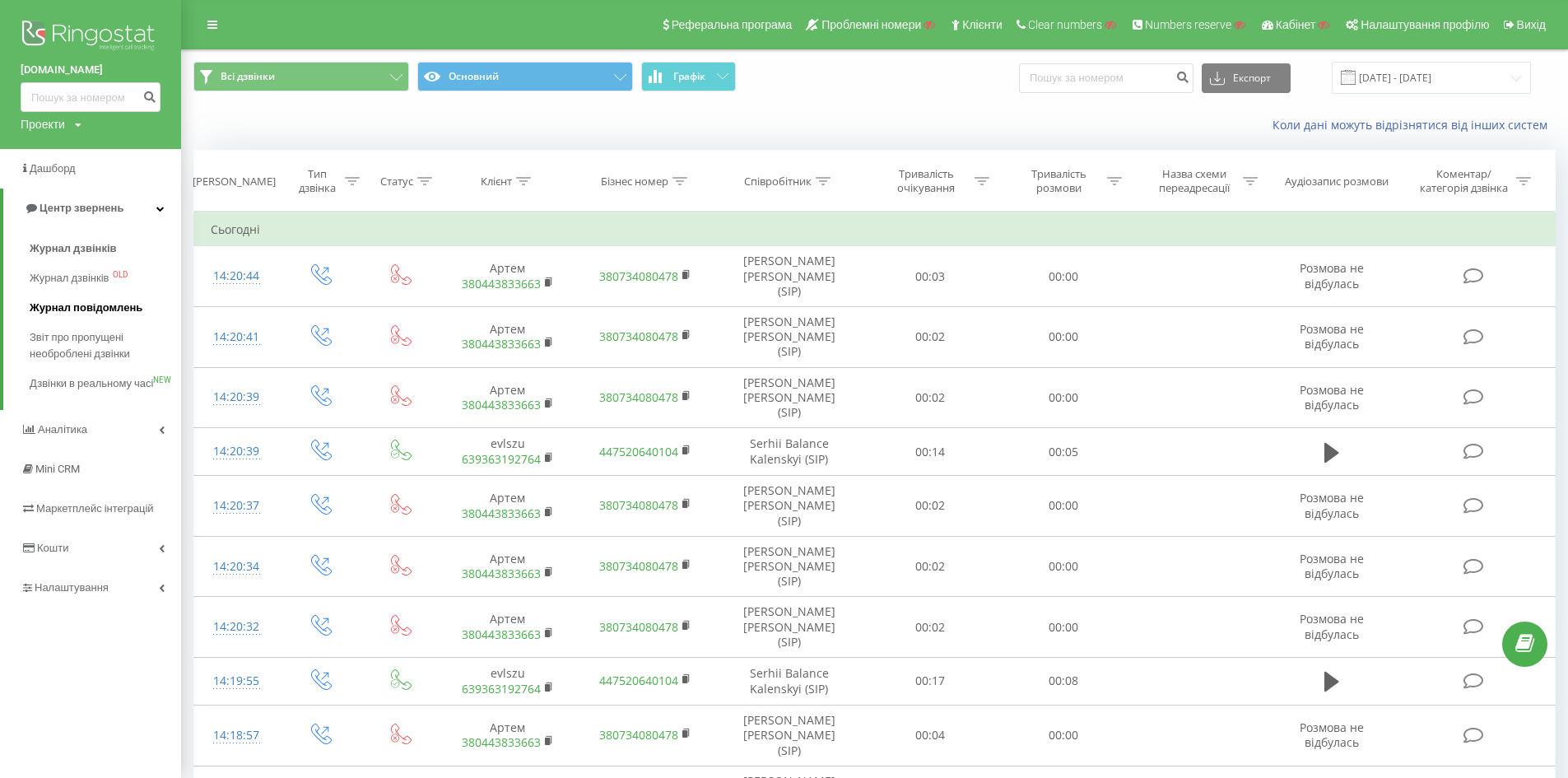
click at [146, 306] on link "Журнал повідомлень" at bounding box center [106, 308] width 152 height 30
click at [94, 340] on span "Звіт про пропущені необроблені дзвінки" at bounding box center [101, 345] width 144 height 33
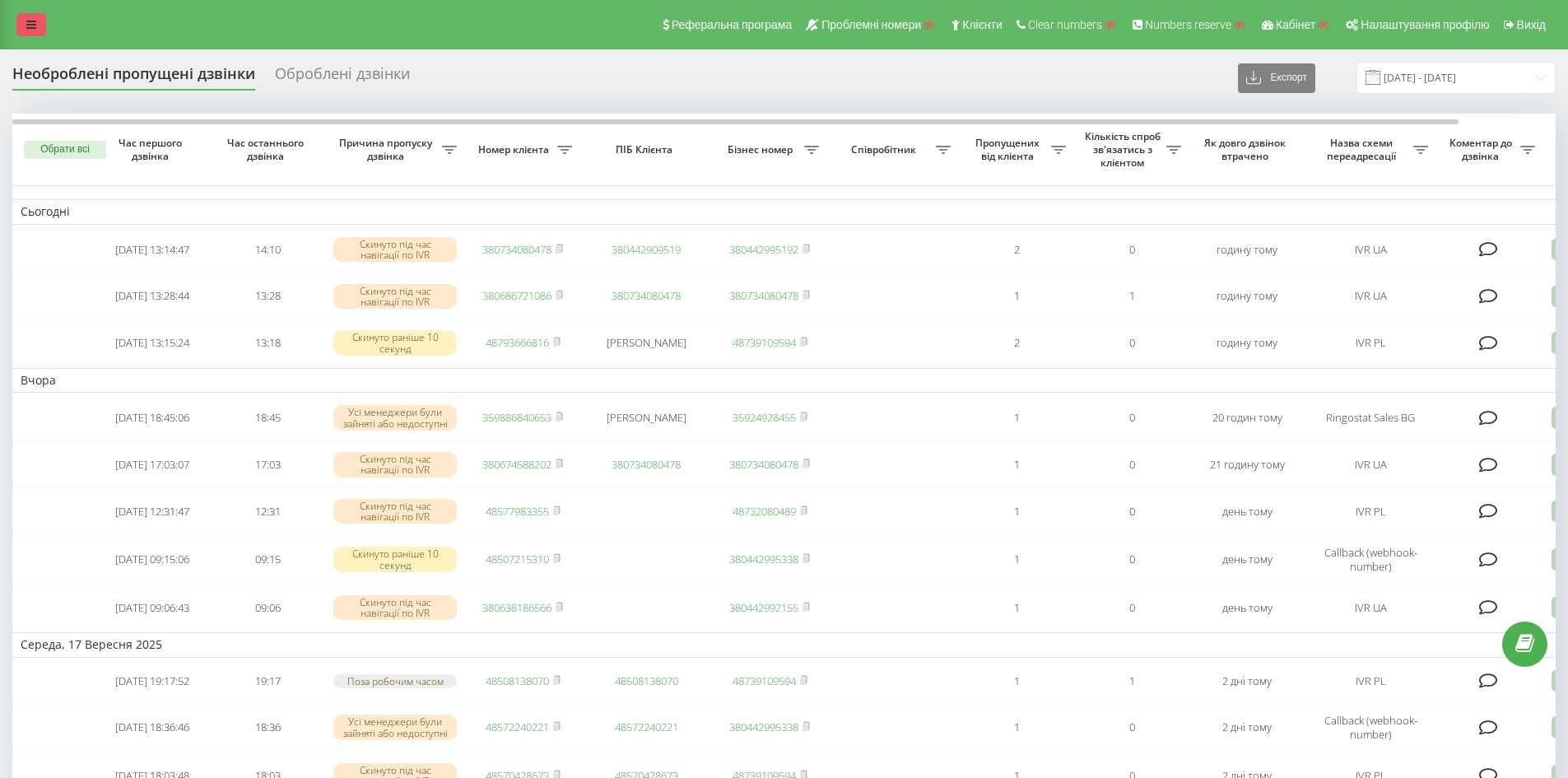
click at [33, 25] on icon at bounding box center [31, 24] width 10 height 11
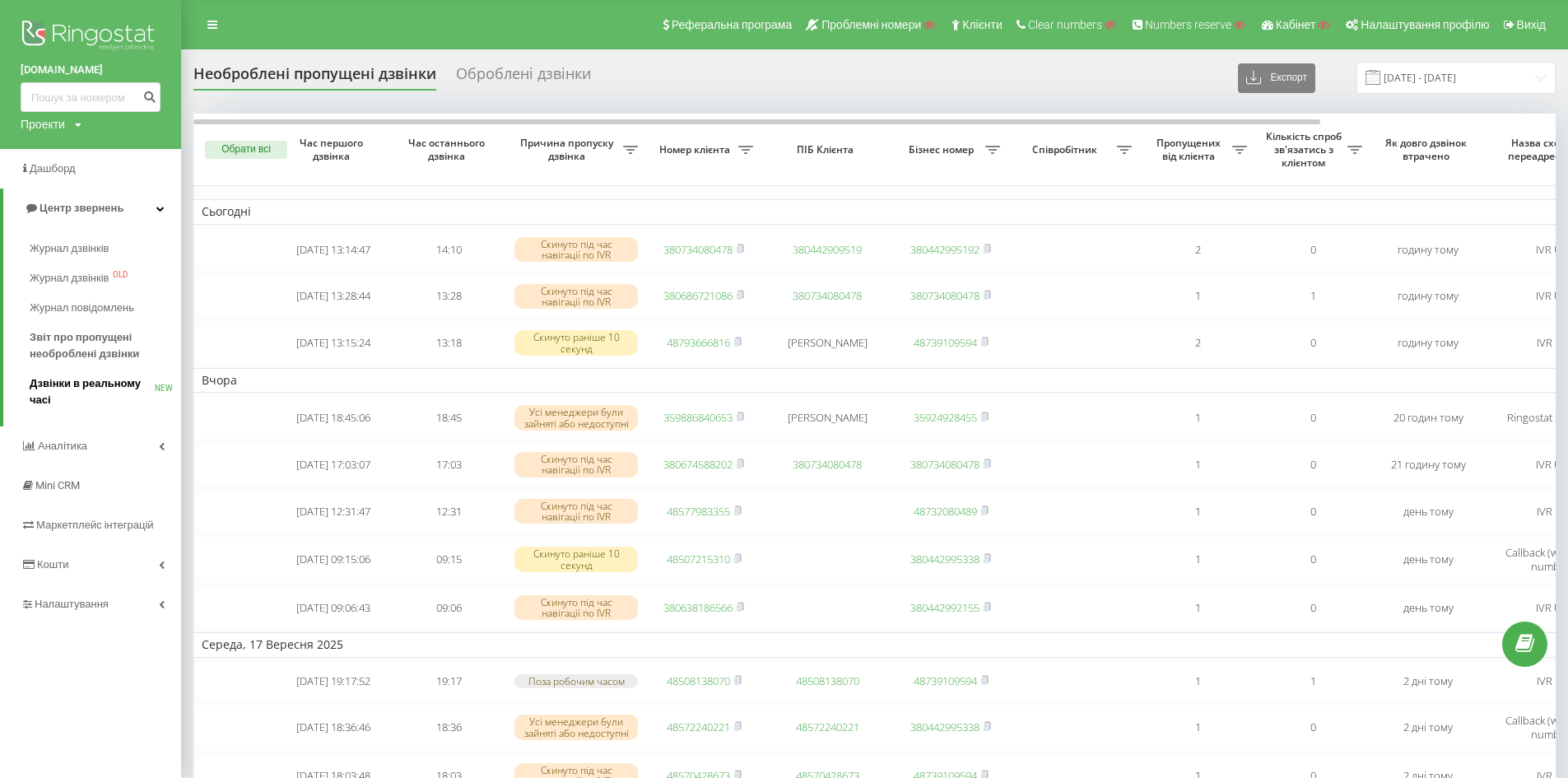
click at [94, 386] on span "Дзвінки в реальному часі" at bounding box center [93, 391] width 125 height 33
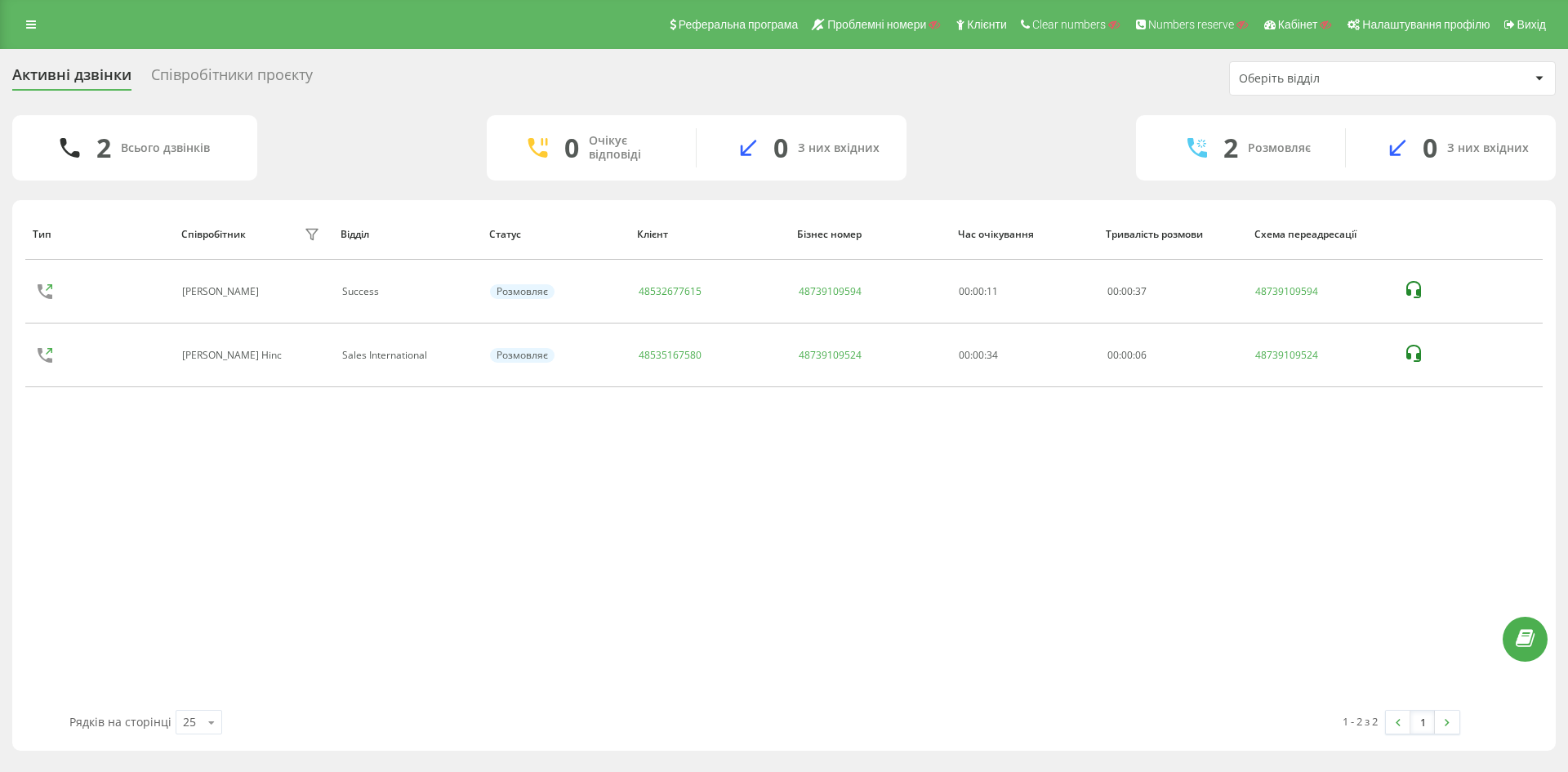
click at [215, 83] on div "Співробітники проєкту" at bounding box center [232, 79] width 162 height 25
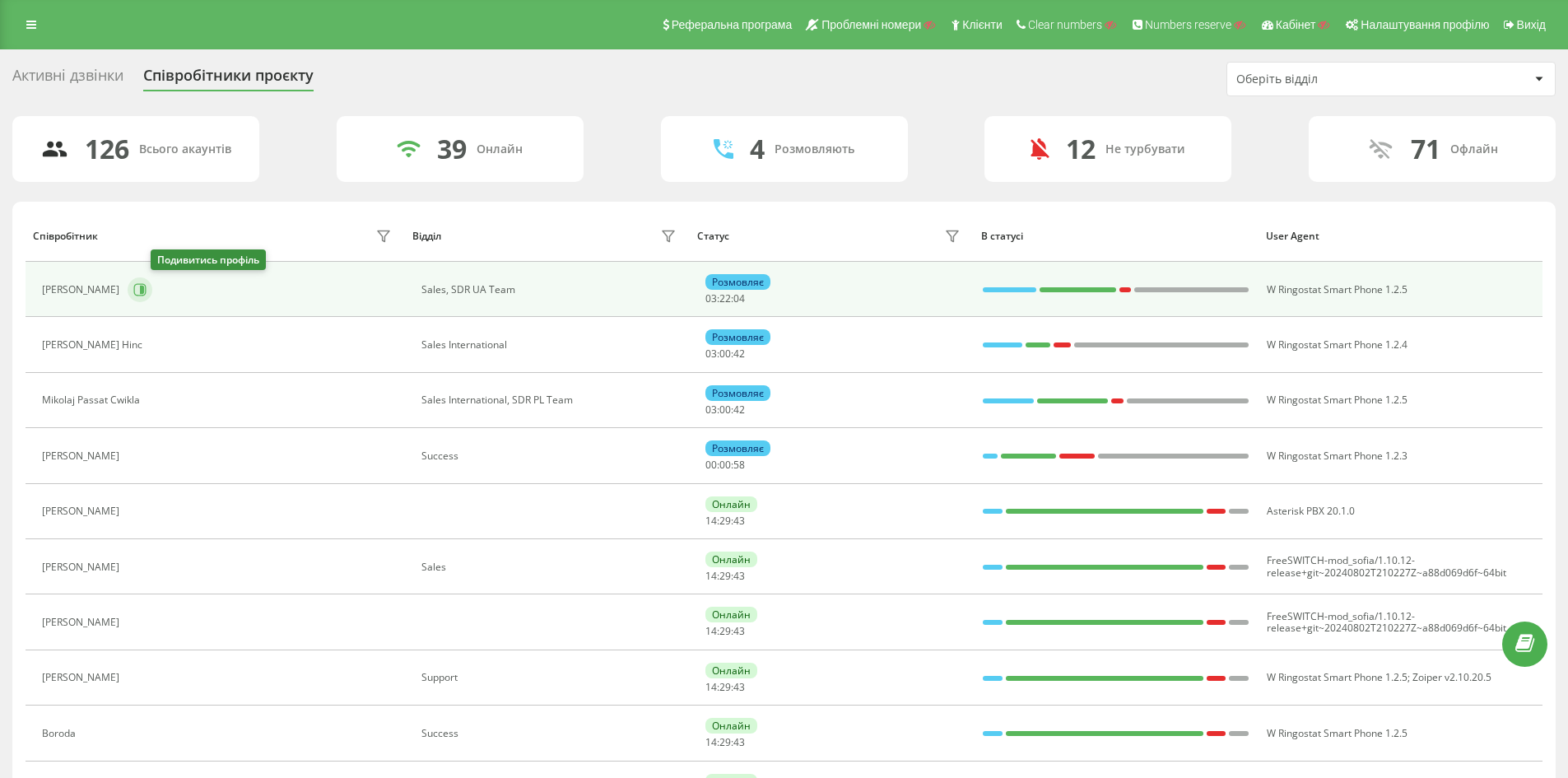
click at [146, 291] on icon at bounding box center [140, 289] width 12 height 12
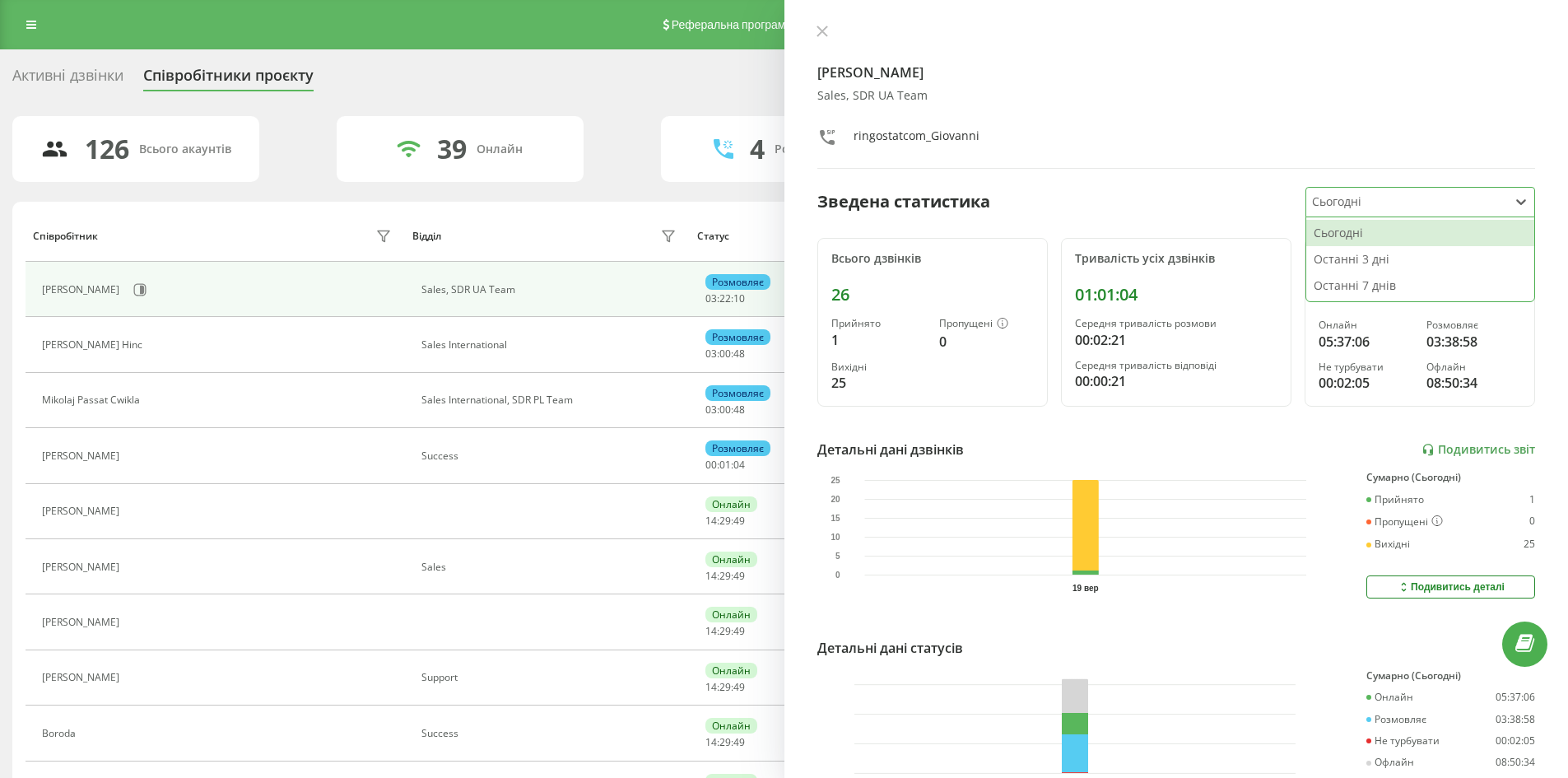
click at [1382, 205] on div at bounding box center [1407, 202] width 189 height 19
click at [1228, 203] on div "Зведена статистика Сьогодні" at bounding box center [1177, 202] width 718 height 31
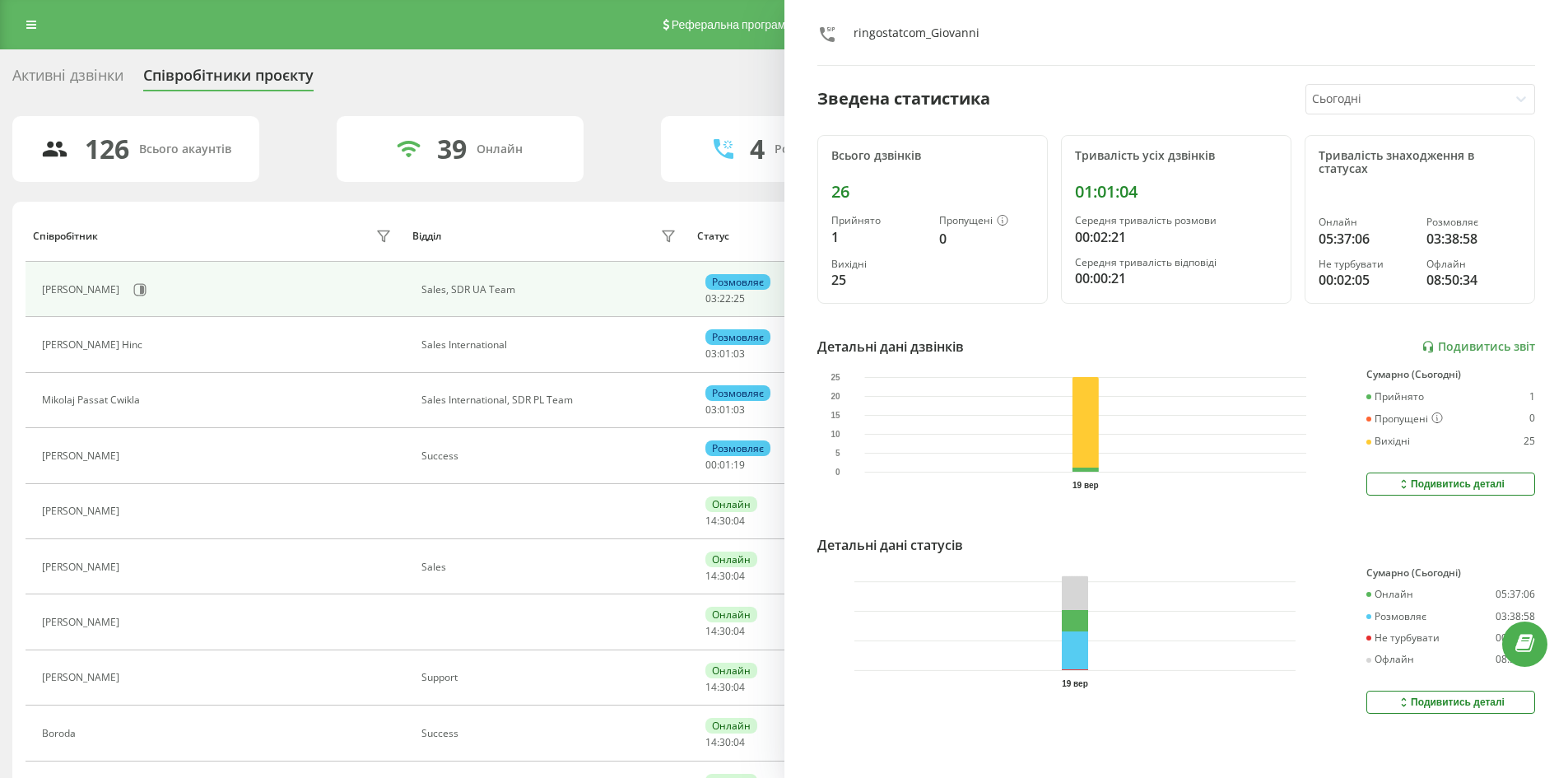
click at [657, 82] on div "Активні дзвінки Співробітники проєкту Оберіть відділ" at bounding box center [784, 78] width 1543 height 34
click at [35, 22] on icon at bounding box center [31, 24] width 10 height 11
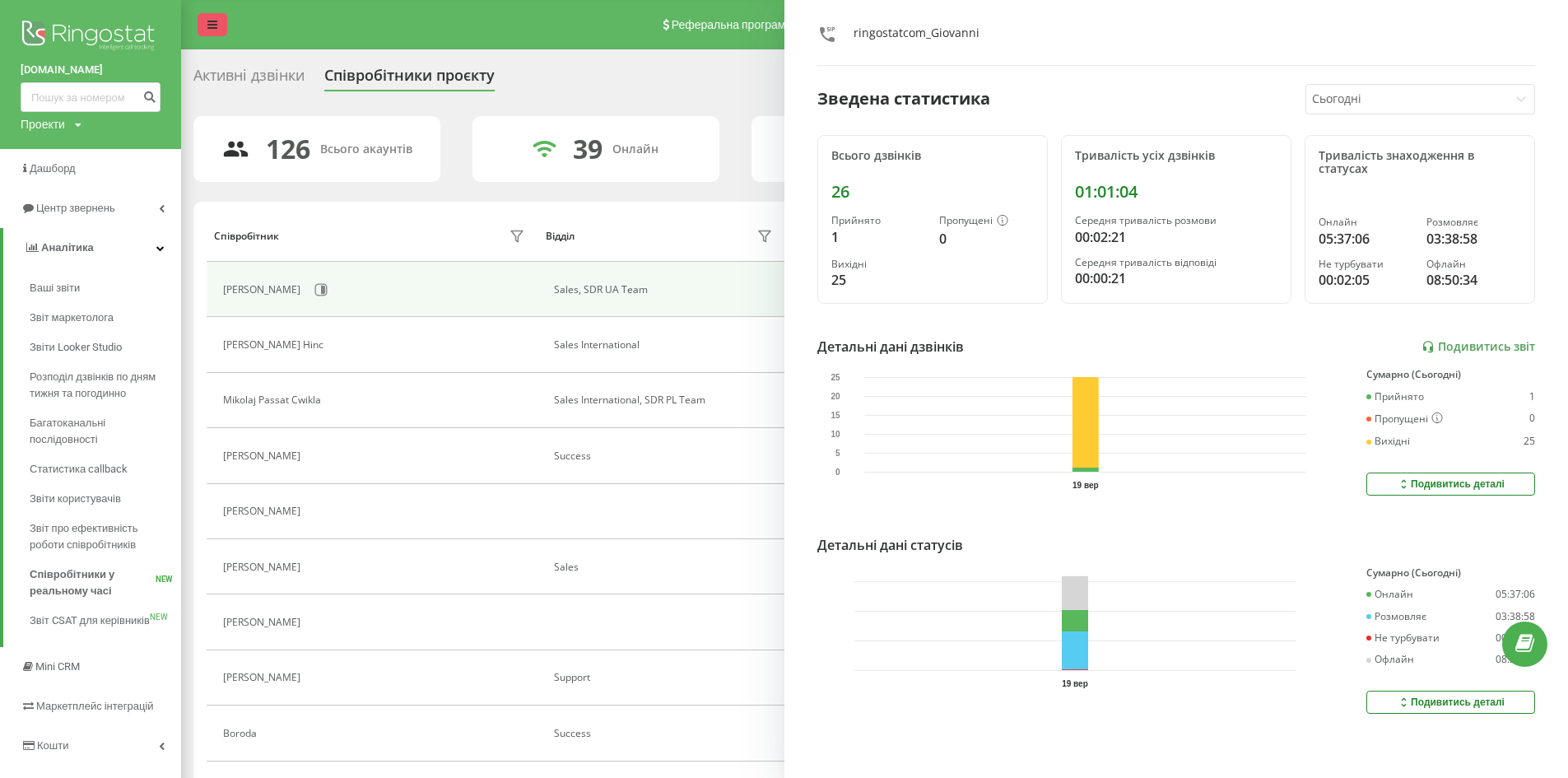
click at [204, 33] on link at bounding box center [212, 25] width 30 height 23
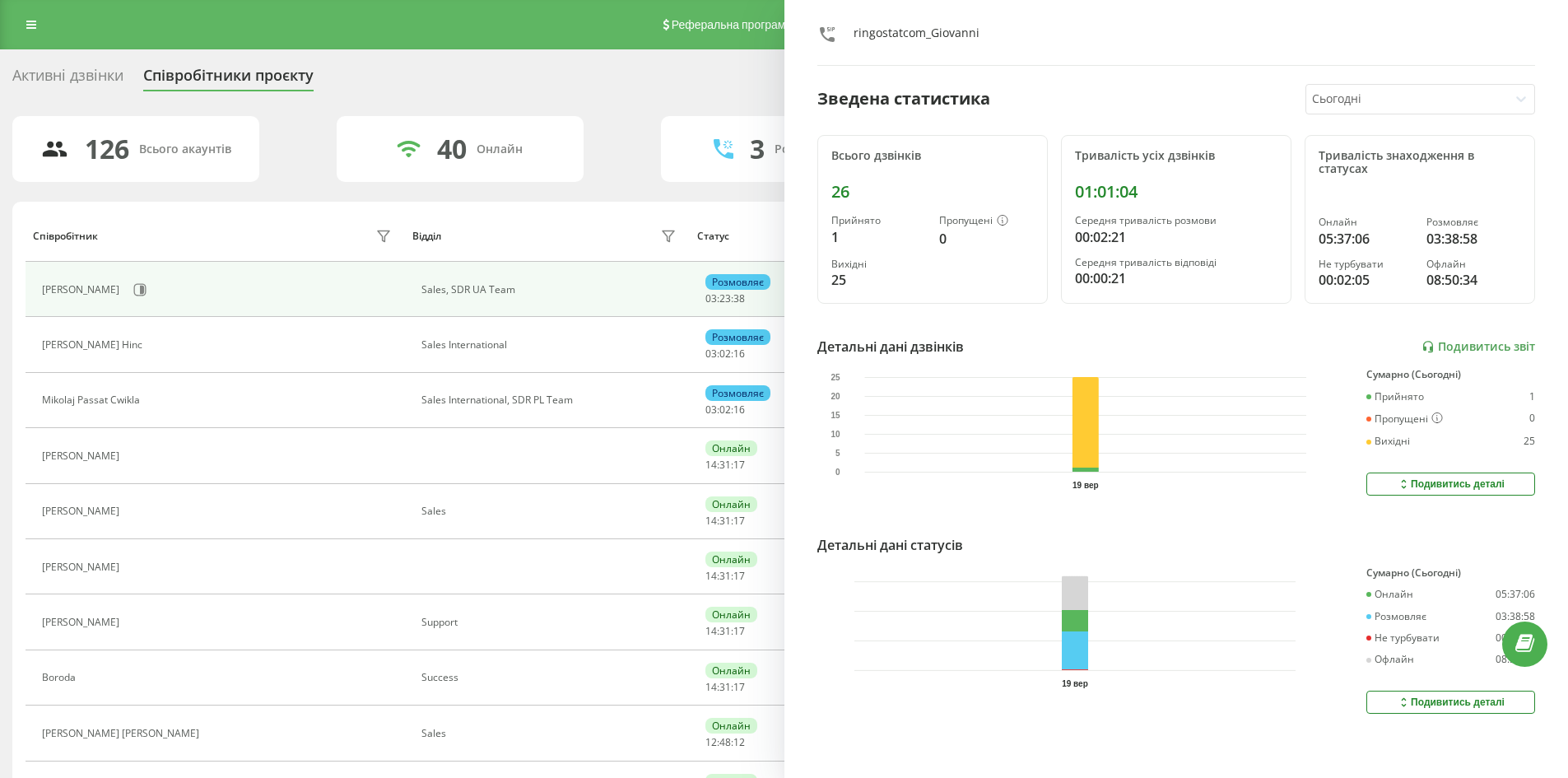
click at [710, 66] on div "Активні дзвінки Співробітники проєкту Оберіть відділ" at bounding box center [784, 78] width 1543 height 34
